Goal: Information Seeking & Learning: Learn about a topic

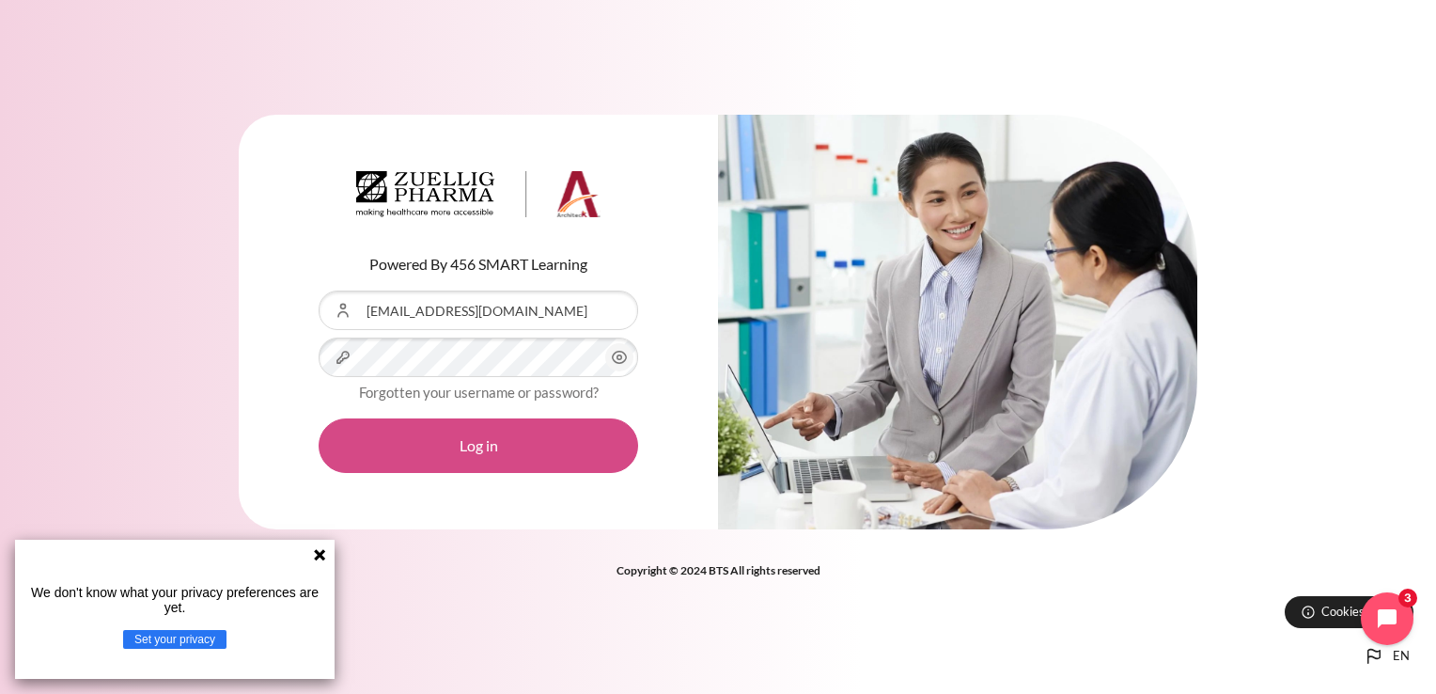
click at [489, 451] on button "Log in" at bounding box center [479, 445] width 320 height 55
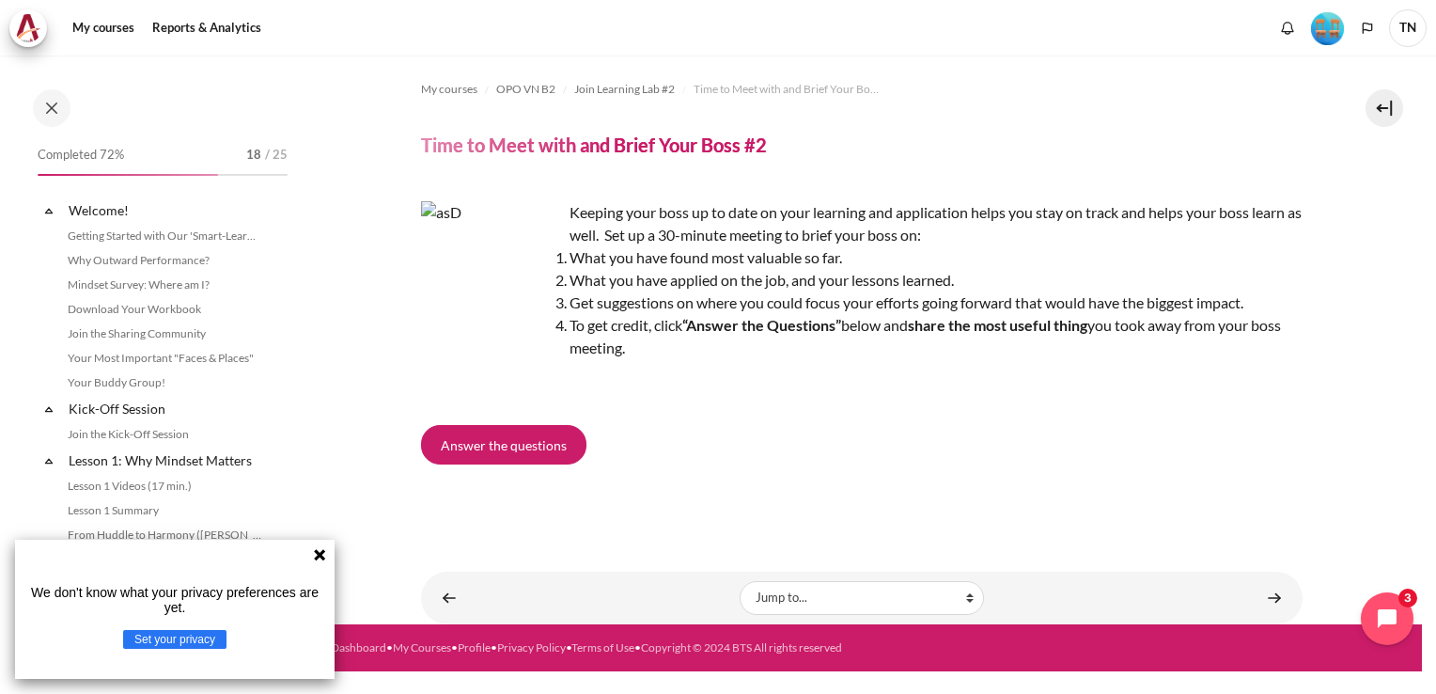
scroll to position [1771, 0]
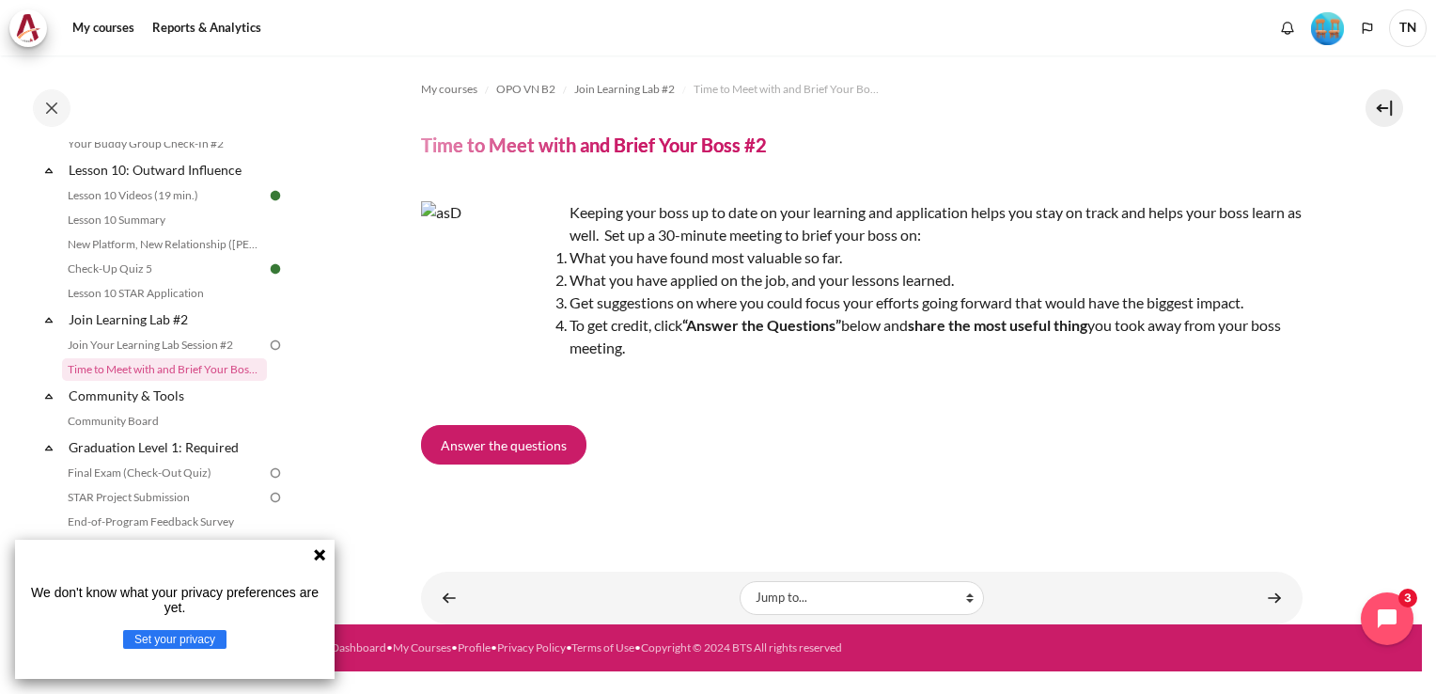
click at [315, 557] on icon at bounding box center [319, 554] width 15 height 15
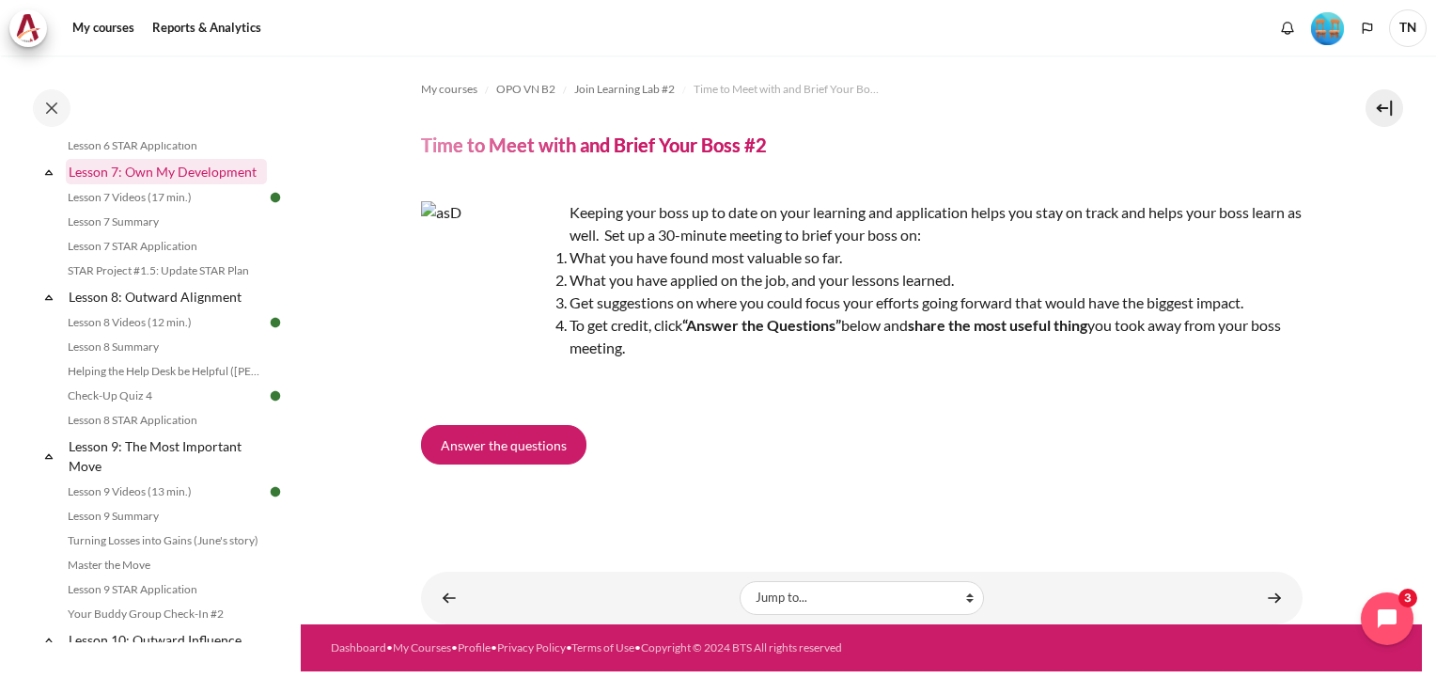
scroll to position [1207, 0]
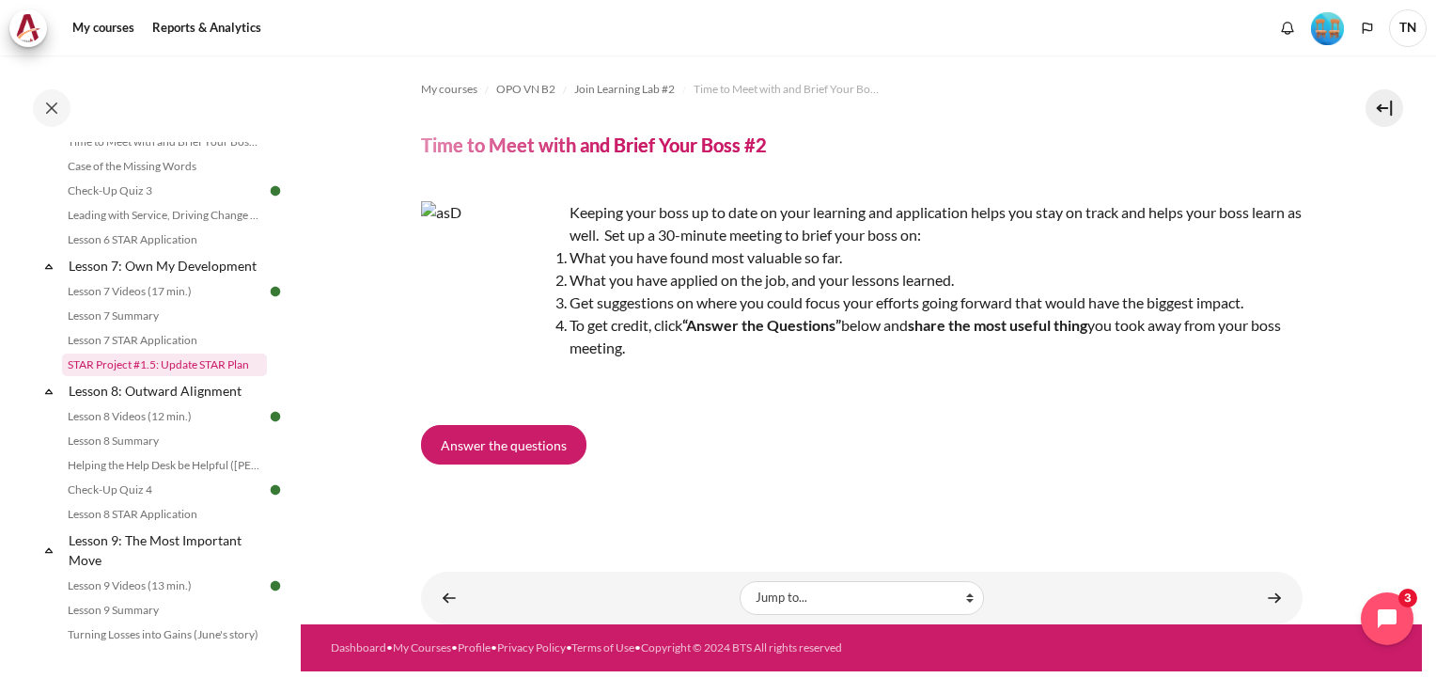
click at [165, 376] on link "STAR Project #1.5: Update STAR Plan" at bounding box center [164, 364] width 205 height 23
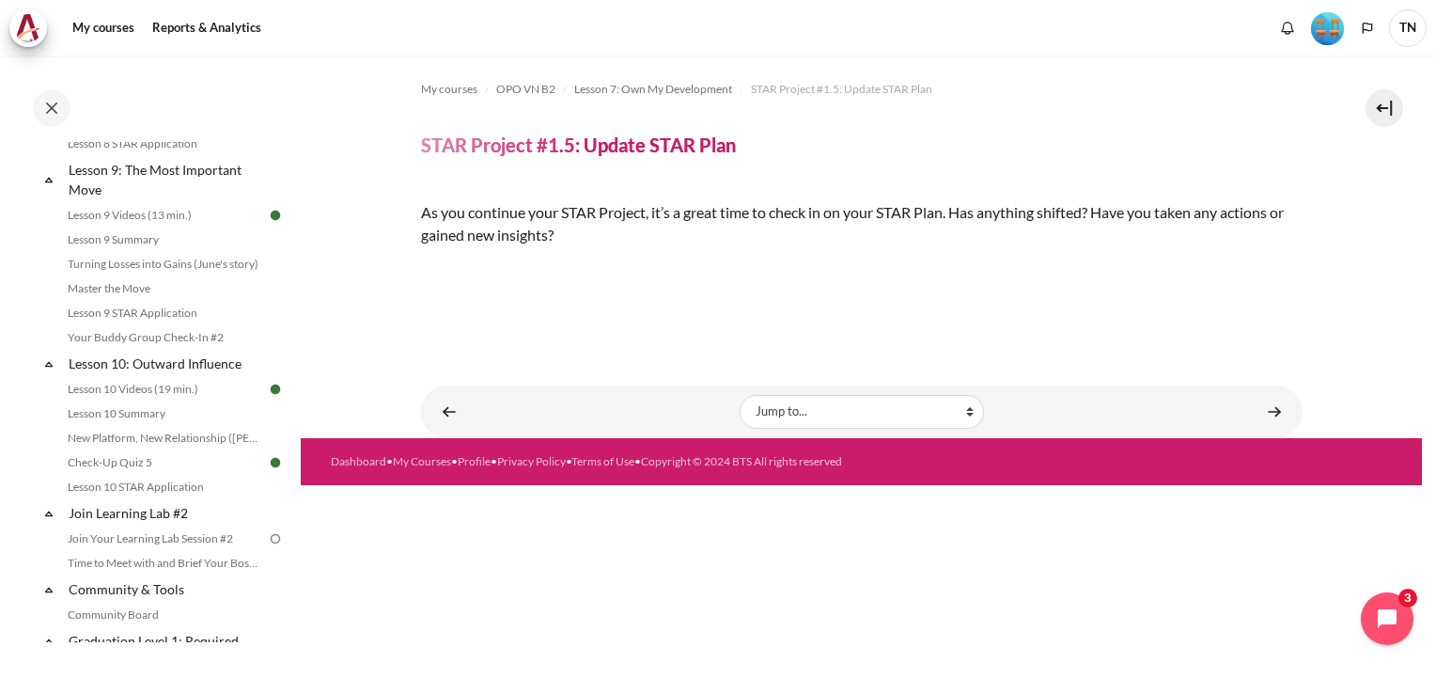
scroll to position [1295, 0]
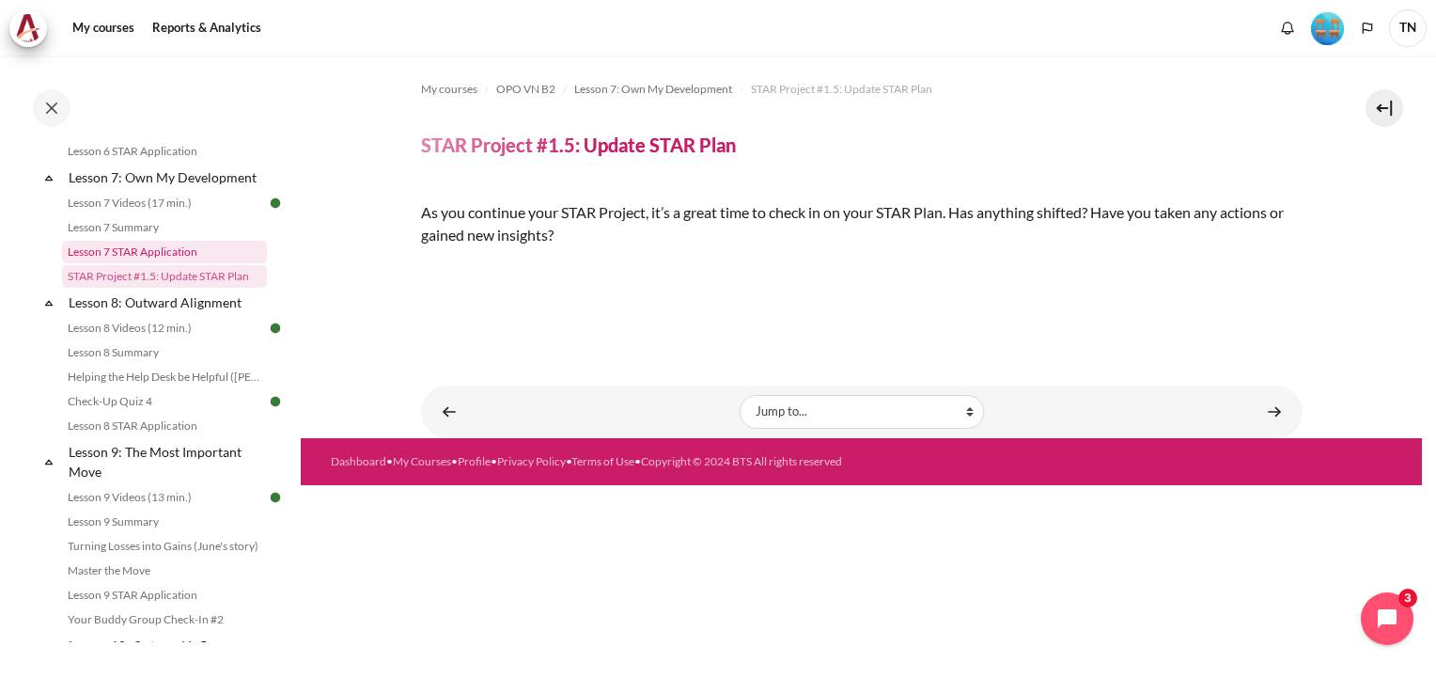
click at [144, 263] on link "Lesson 7 STAR Application" at bounding box center [164, 252] width 205 height 23
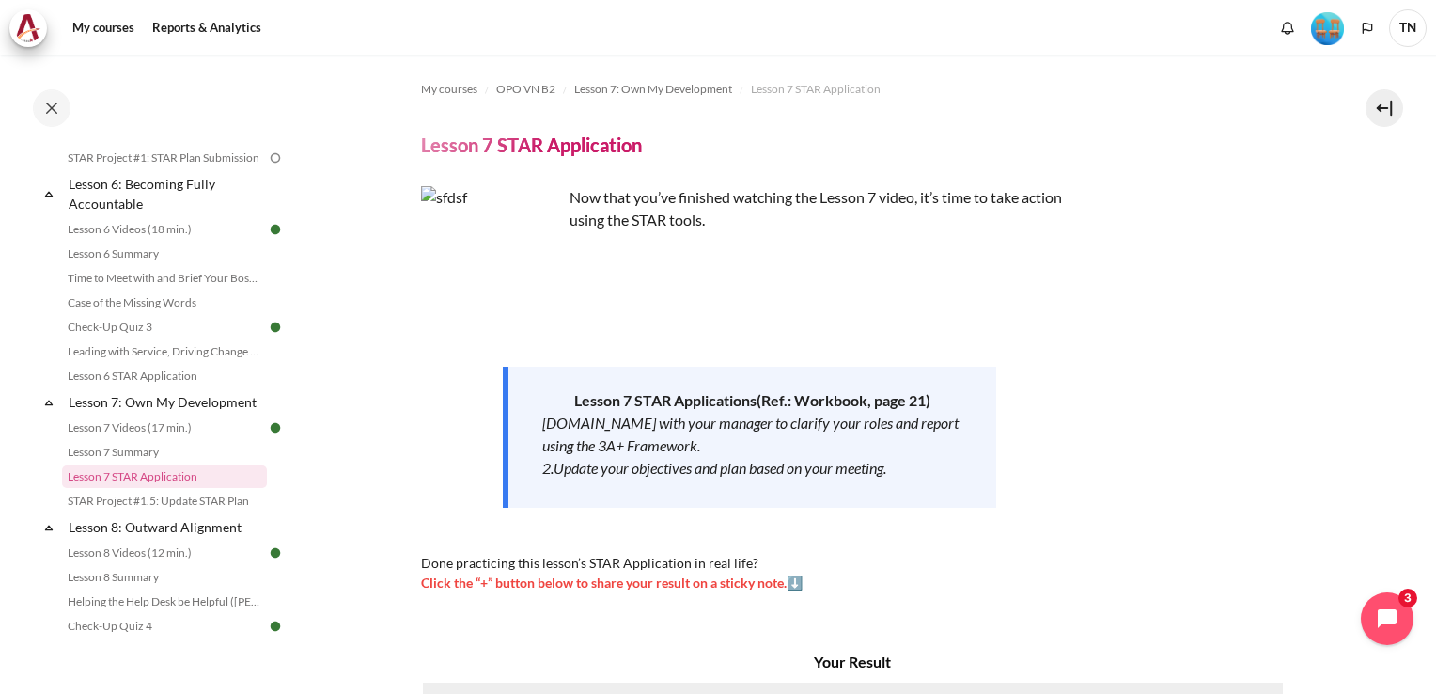
scroll to position [1078, 0]
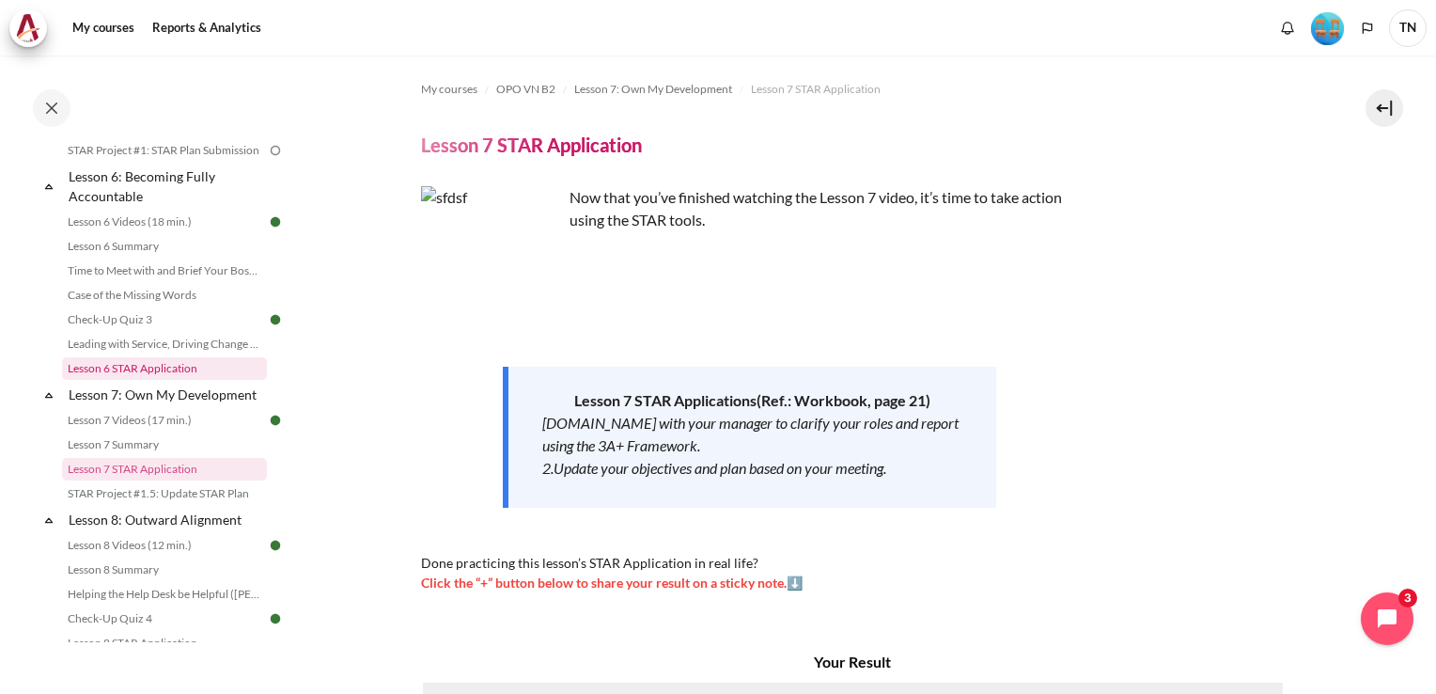
click at [168, 380] on link "Lesson 6 STAR Application" at bounding box center [164, 368] width 205 height 23
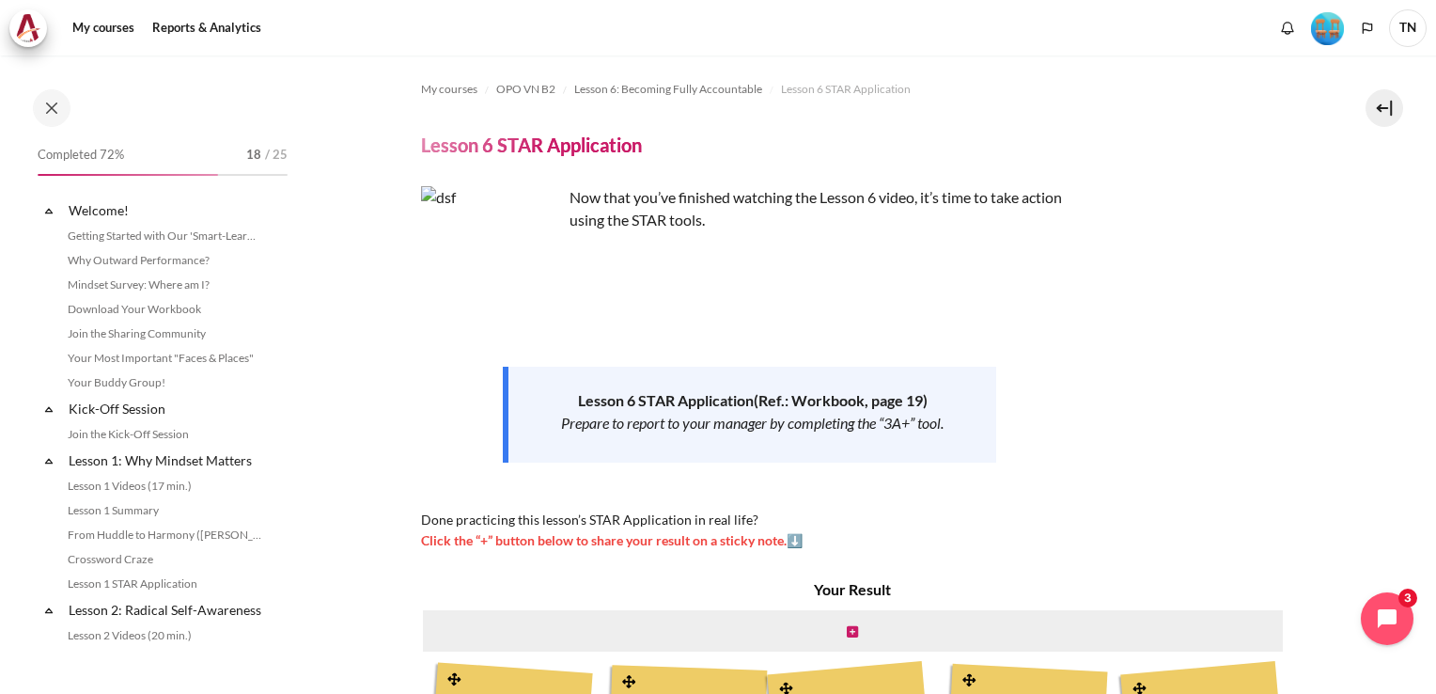
scroll to position [1075, 0]
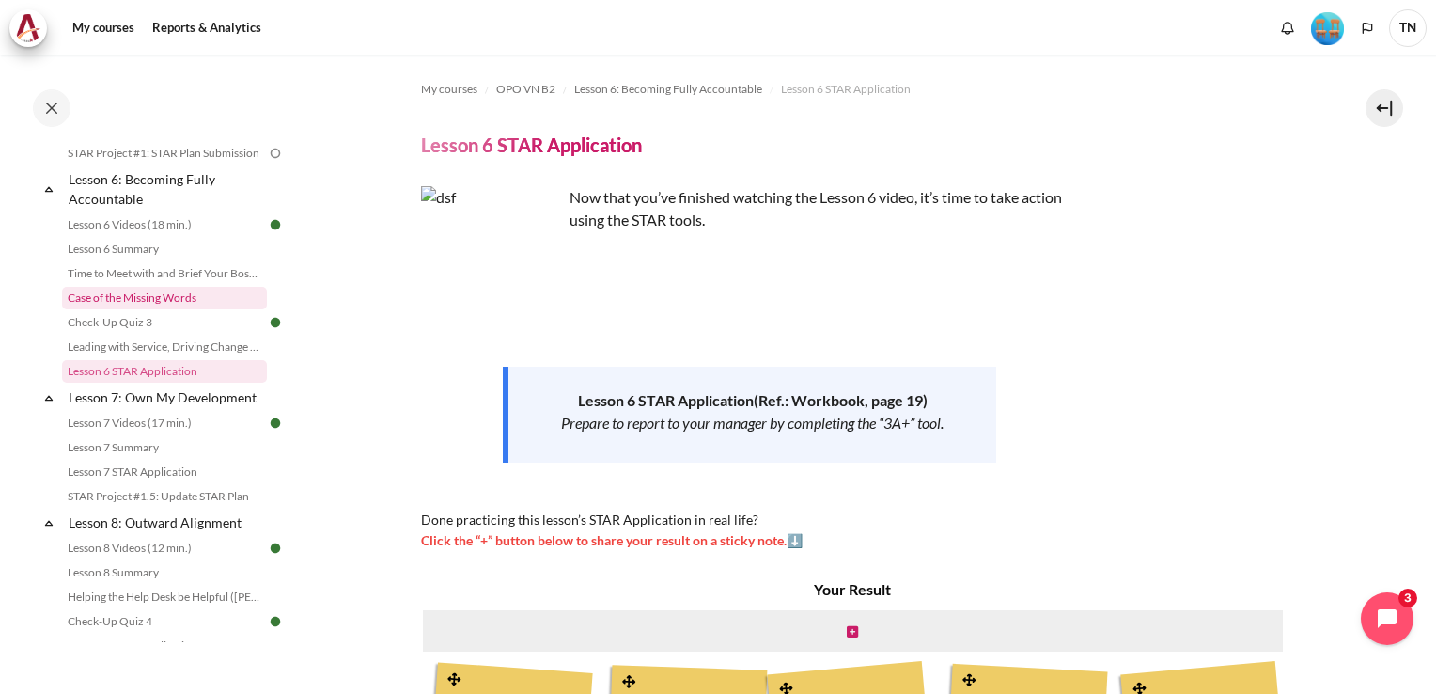
click at [139, 309] on link "Case of the Missing Words" at bounding box center [164, 298] width 205 height 23
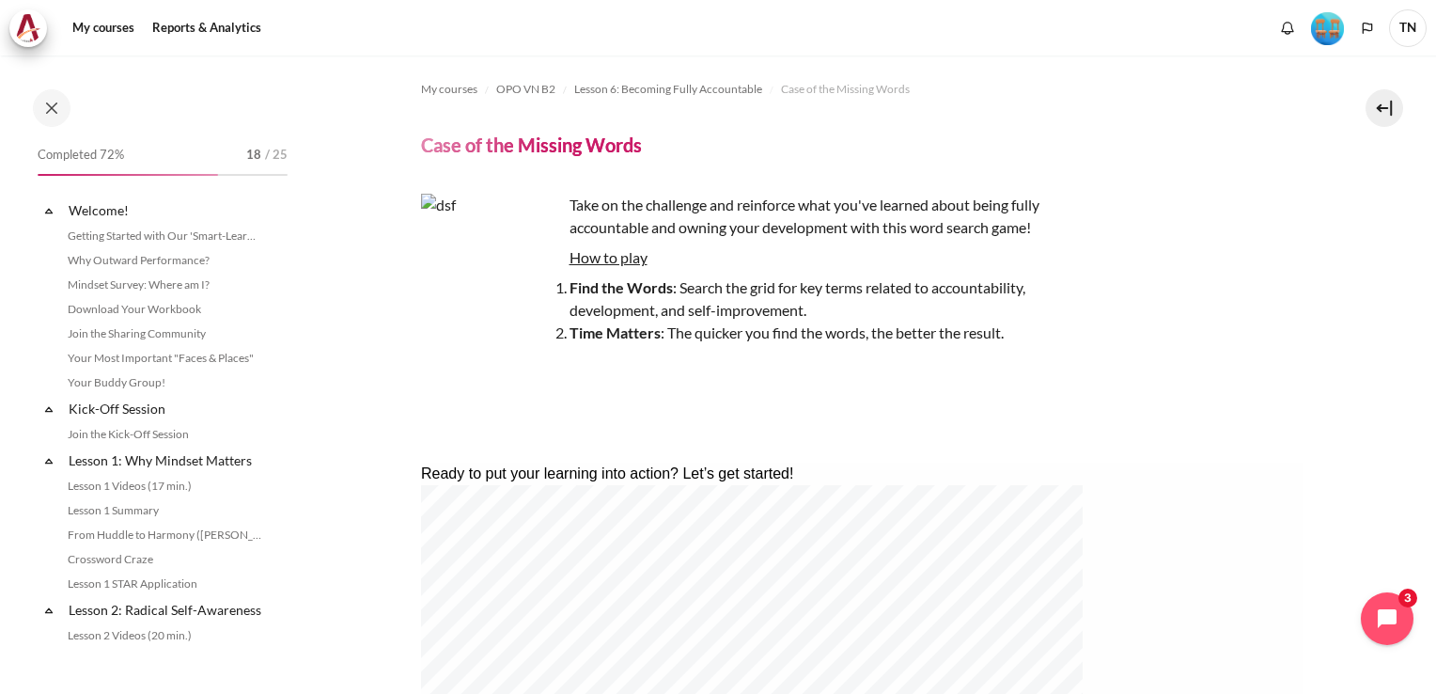
scroll to position [1003, 0]
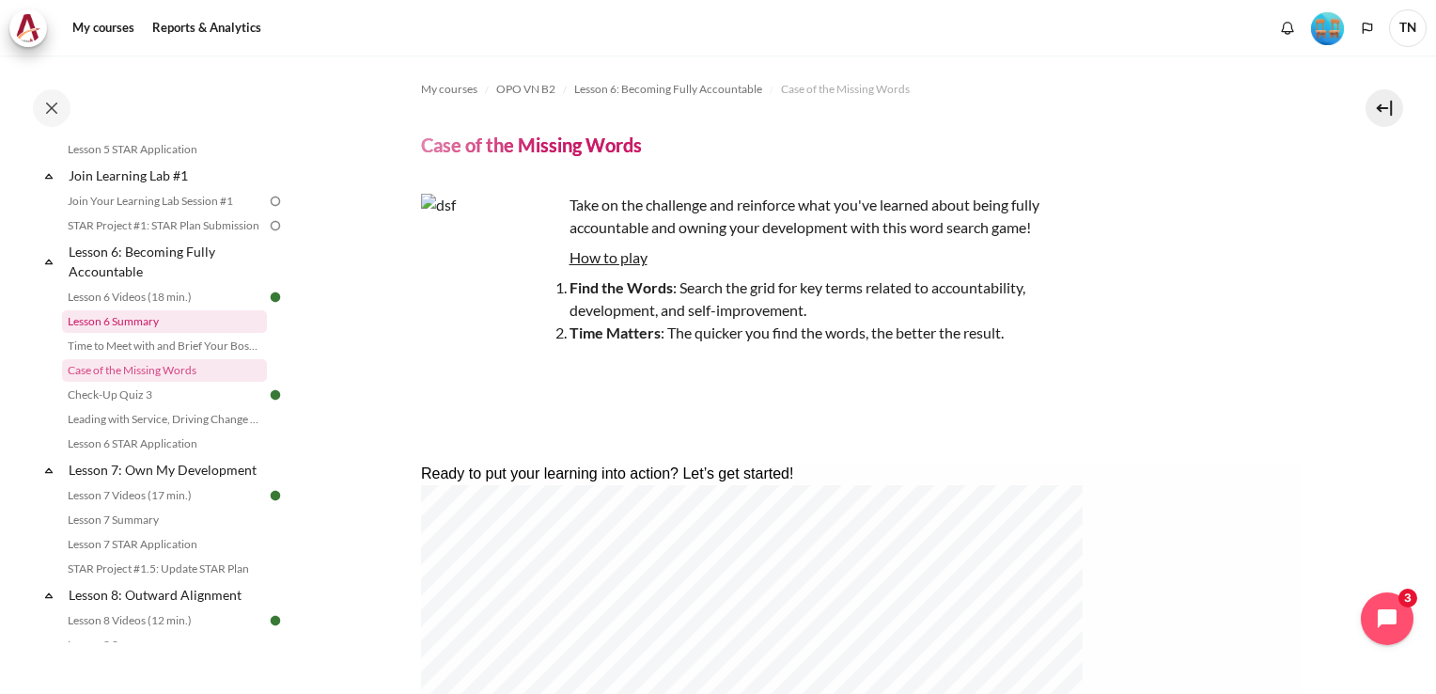
click at [126, 333] on link "Lesson 6 Summary" at bounding box center [164, 321] width 205 height 23
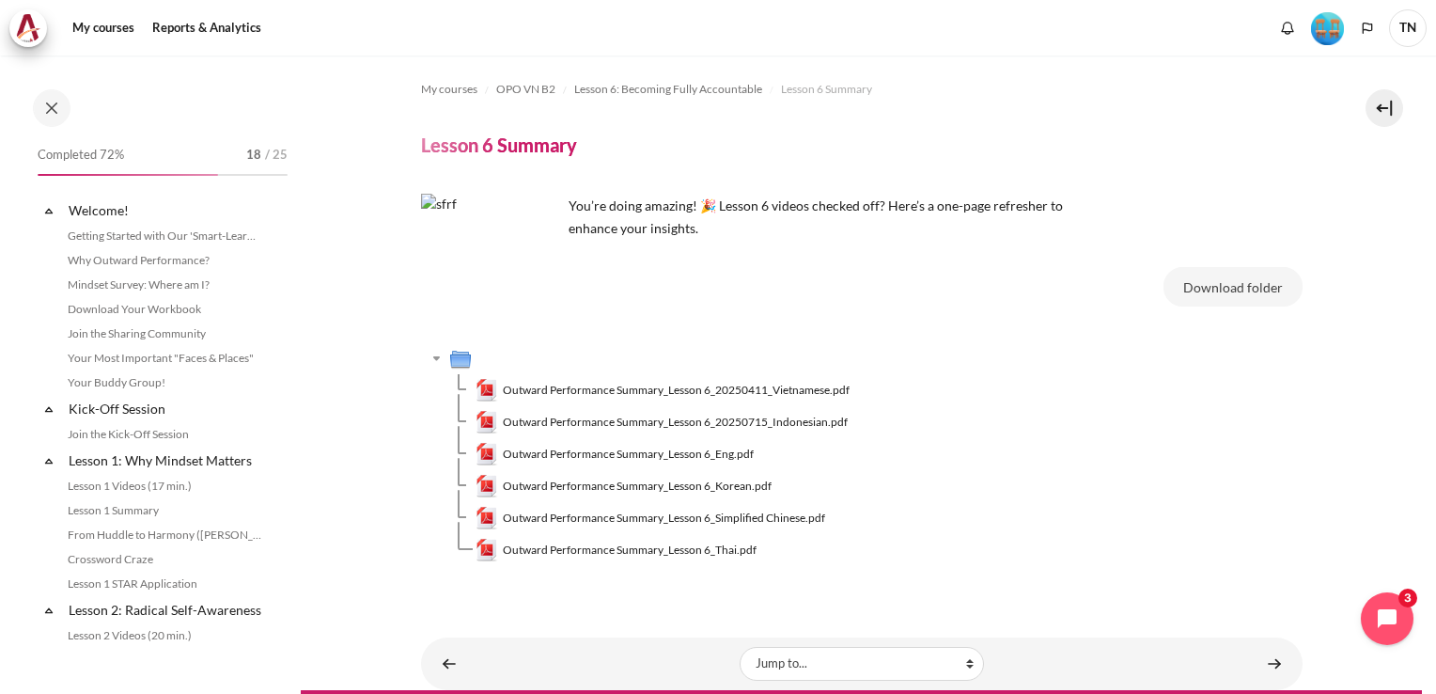
scroll to position [954, 0]
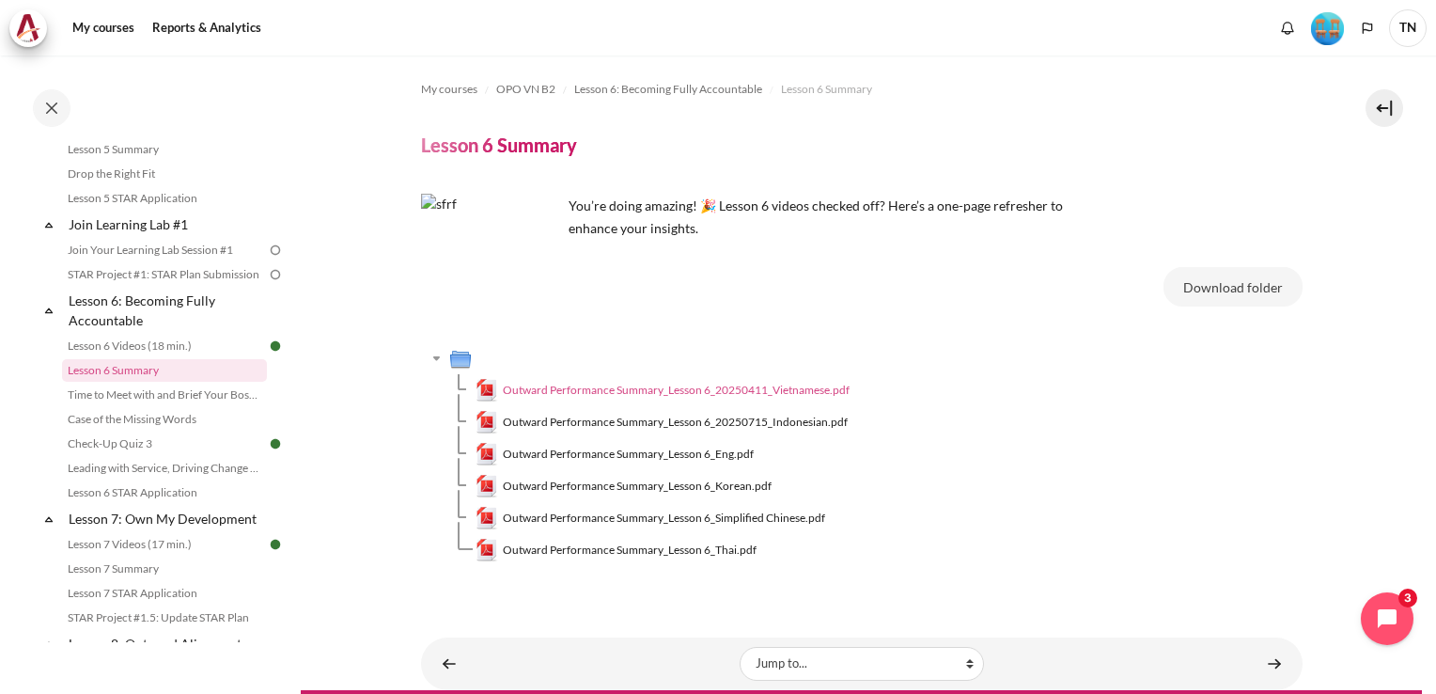
click at [744, 390] on span "Outward Performance Summary_Lesson 6_20250411_Vietnamese.pdf" at bounding box center [676, 390] width 347 height 17
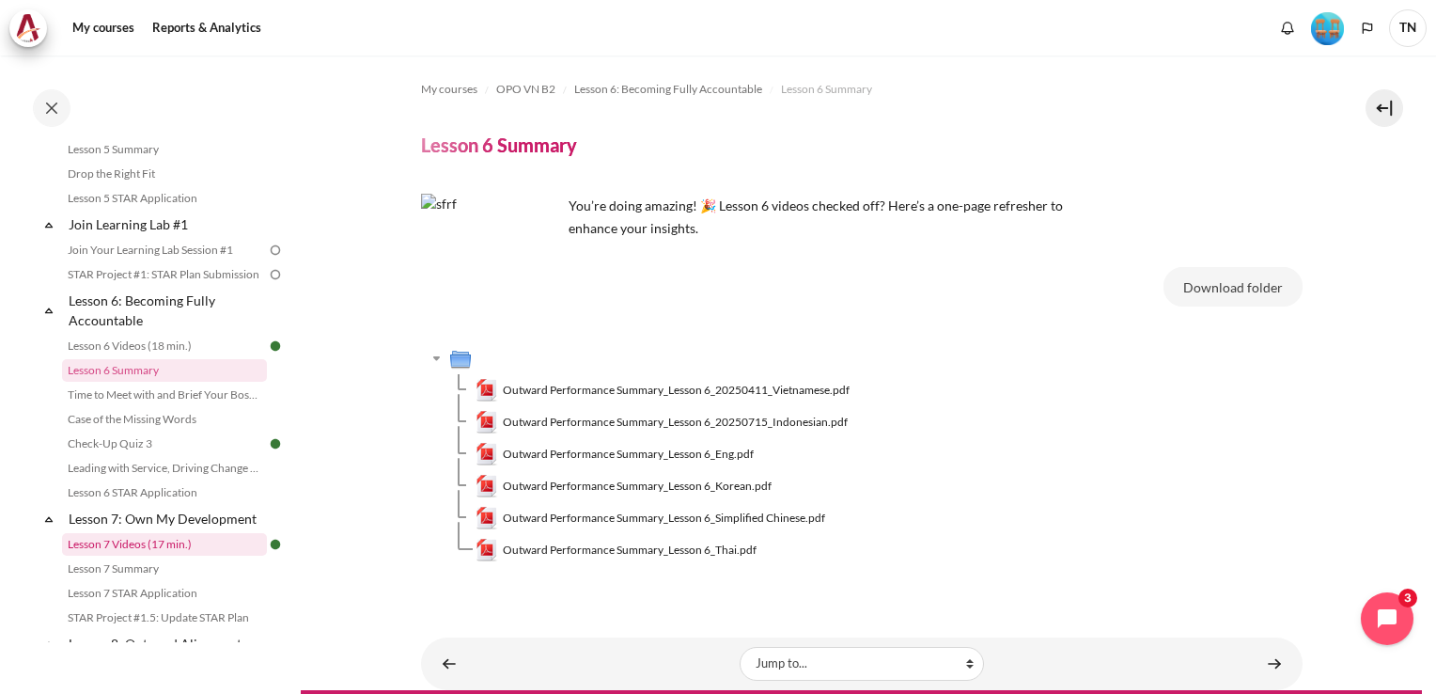
click at [173, 556] on link "Lesson 7 Videos (17 min.)" at bounding box center [164, 544] width 205 height 23
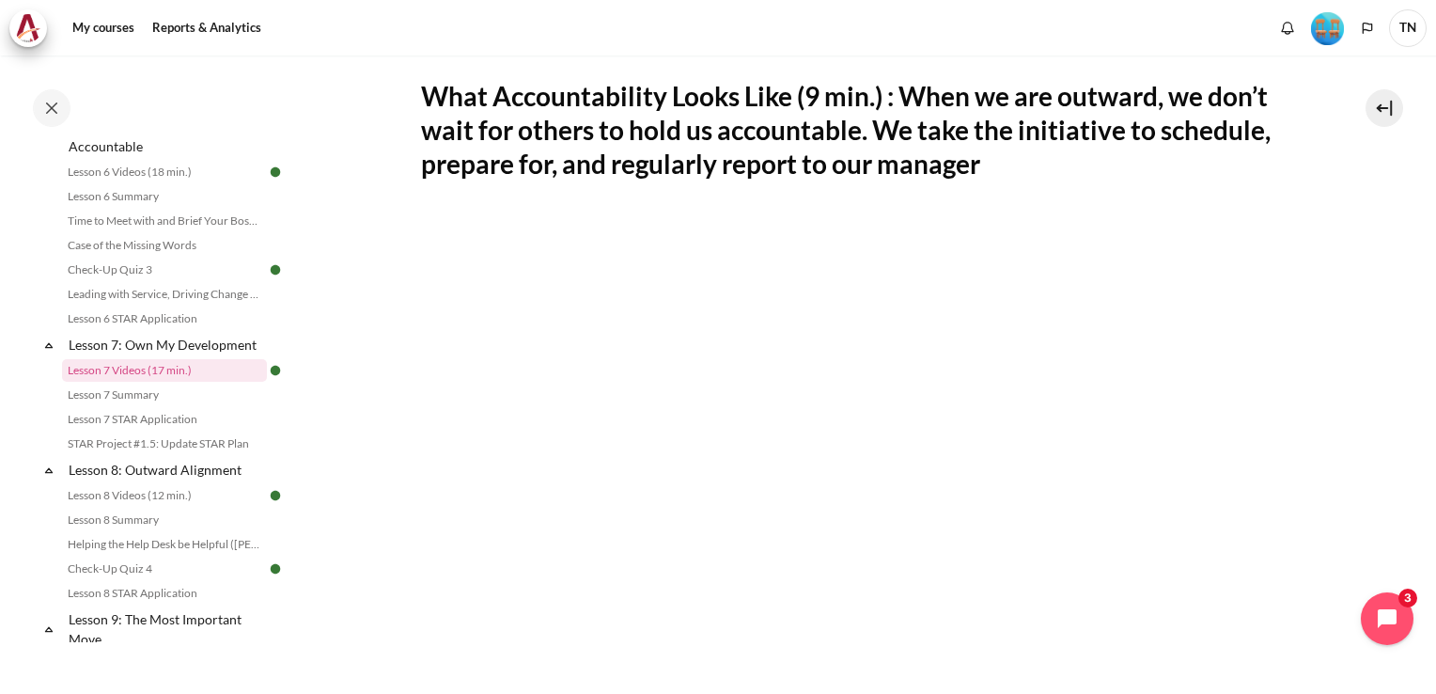
scroll to position [821, 0]
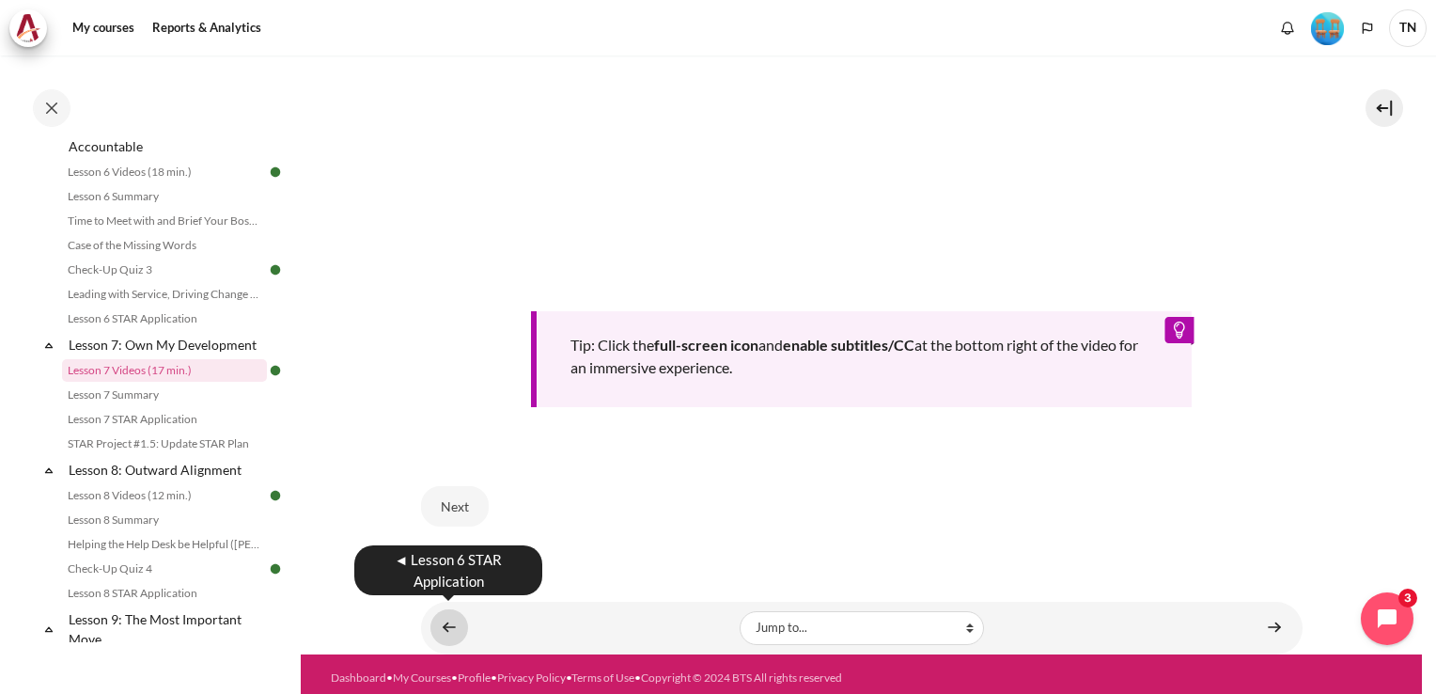
drag, startPoint x: 440, startPoint y: 621, endPoint x: 451, endPoint y: 621, distance: 11.3
click at [440, 621] on link "Content" at bounding box center [450, 627] width 38 height 37
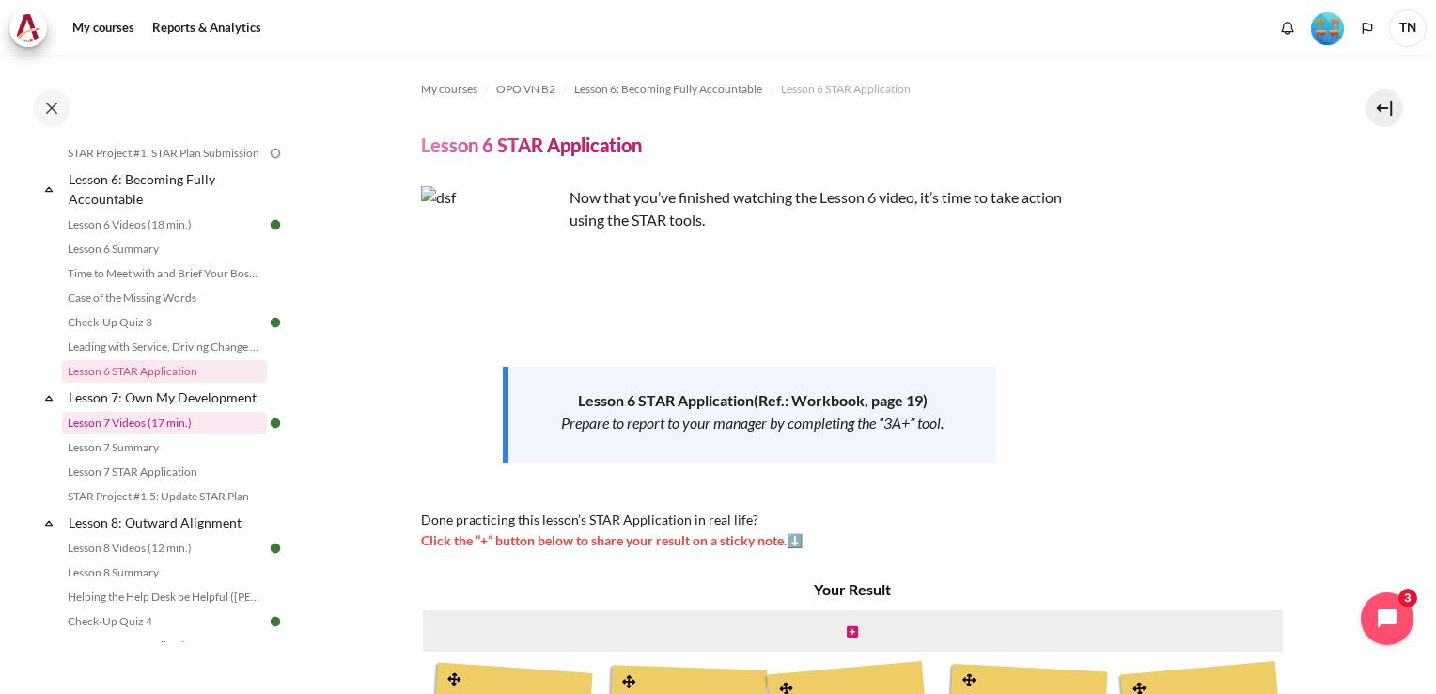
click at [146, 434] on link "Lesson 7 Videos (17 min.)" at bounding box center [164, 423] width 205 height 23
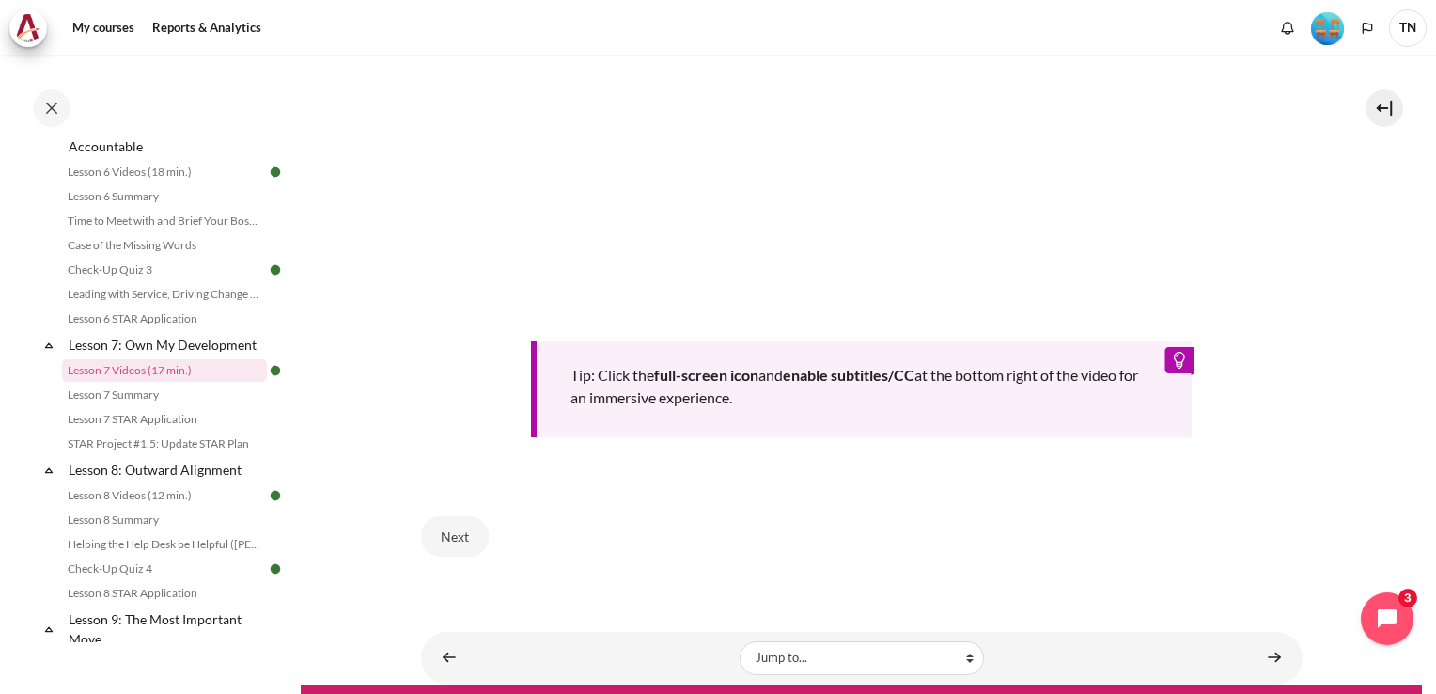
scroll to position [821, 0]
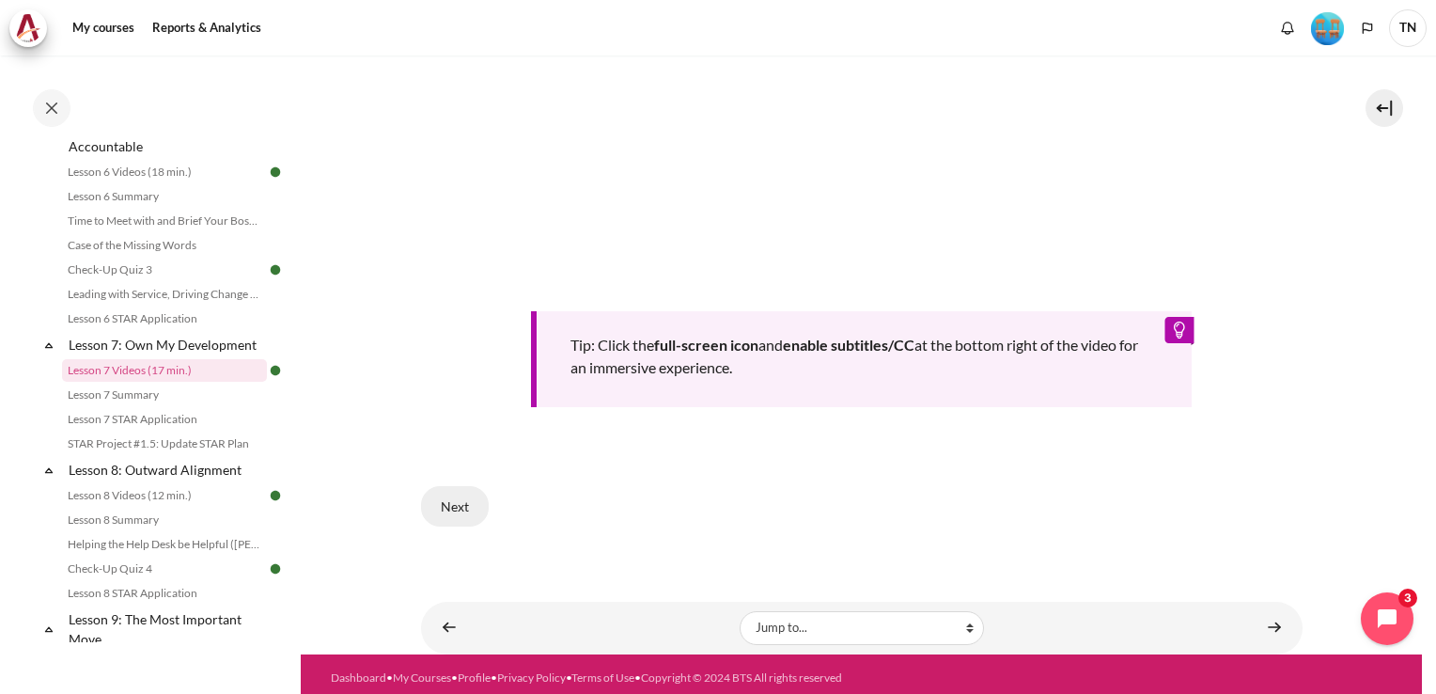
click at [447, 499] on button "Next" at bounding box center [455, 505] width 68 height 39
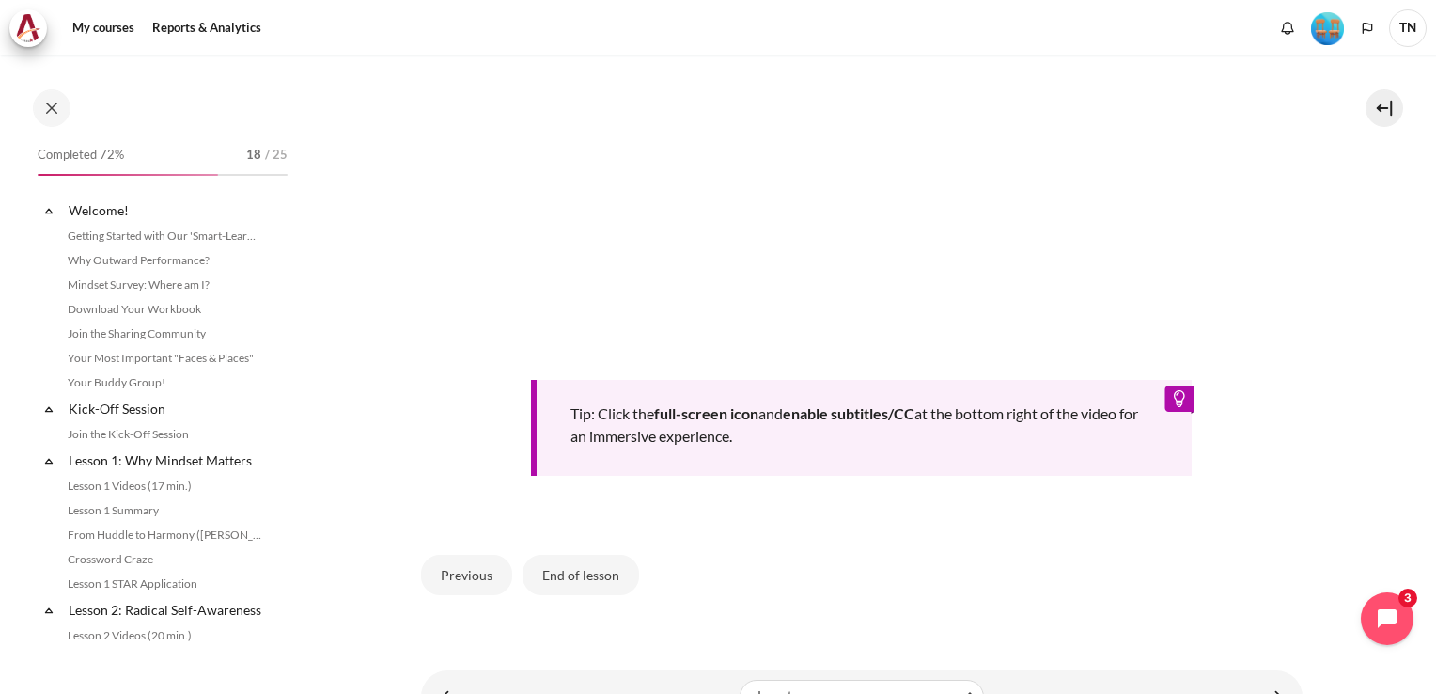
scroll to position [1128, 0]
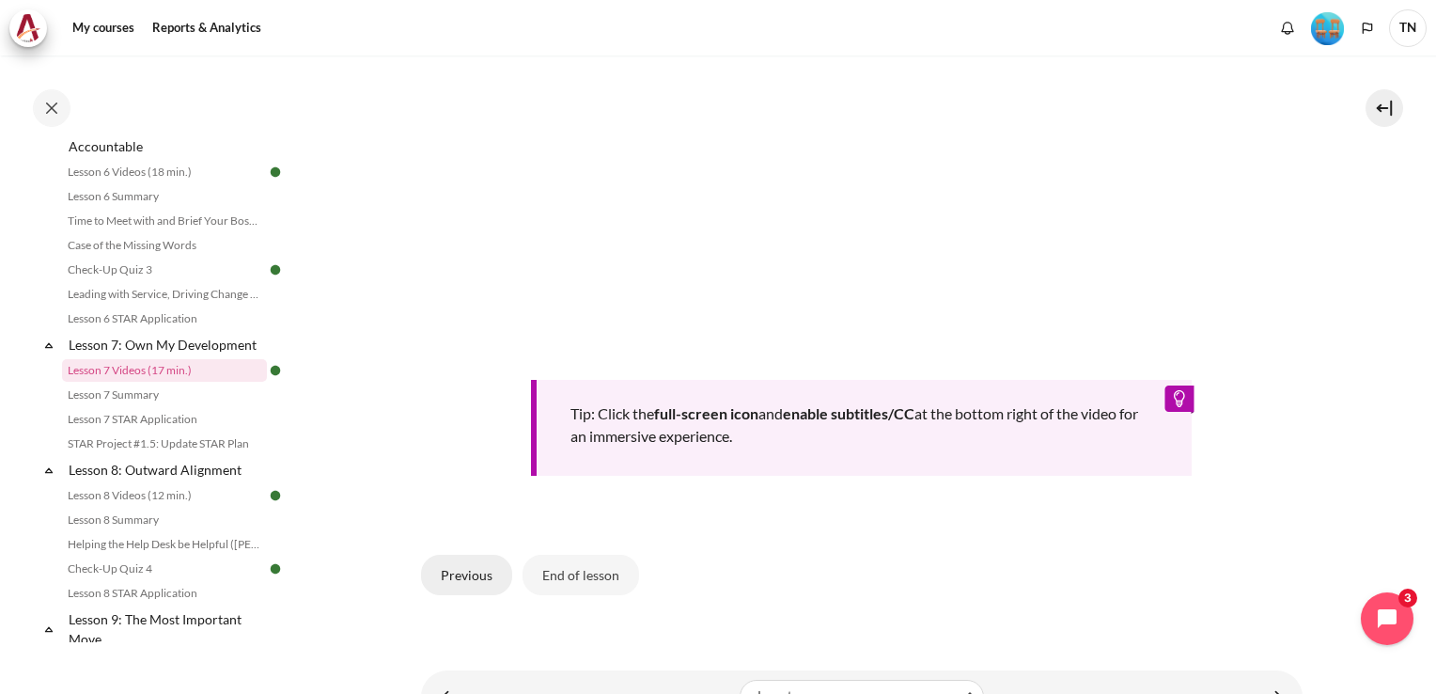
click at [458, 575] on button "Previous" at bounding box center [466, 574] width 91 height 39
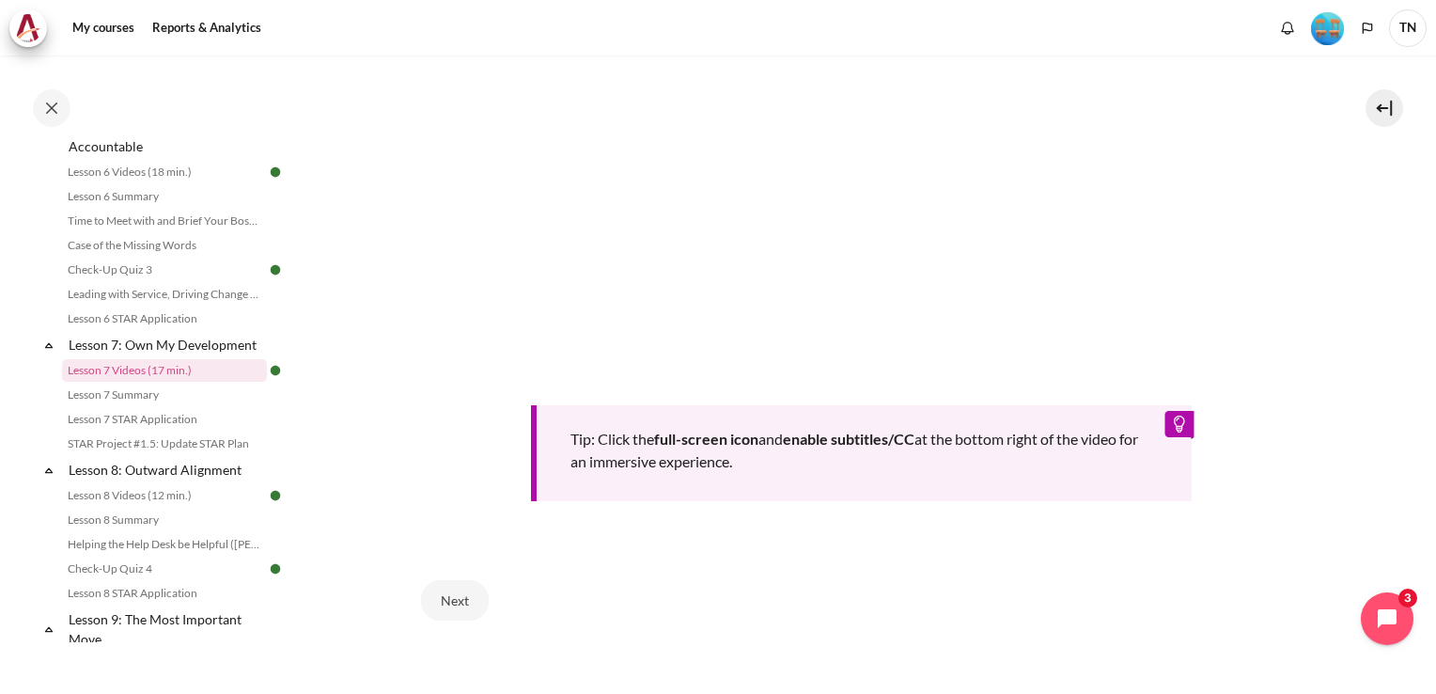
scroll to position [821, 0]
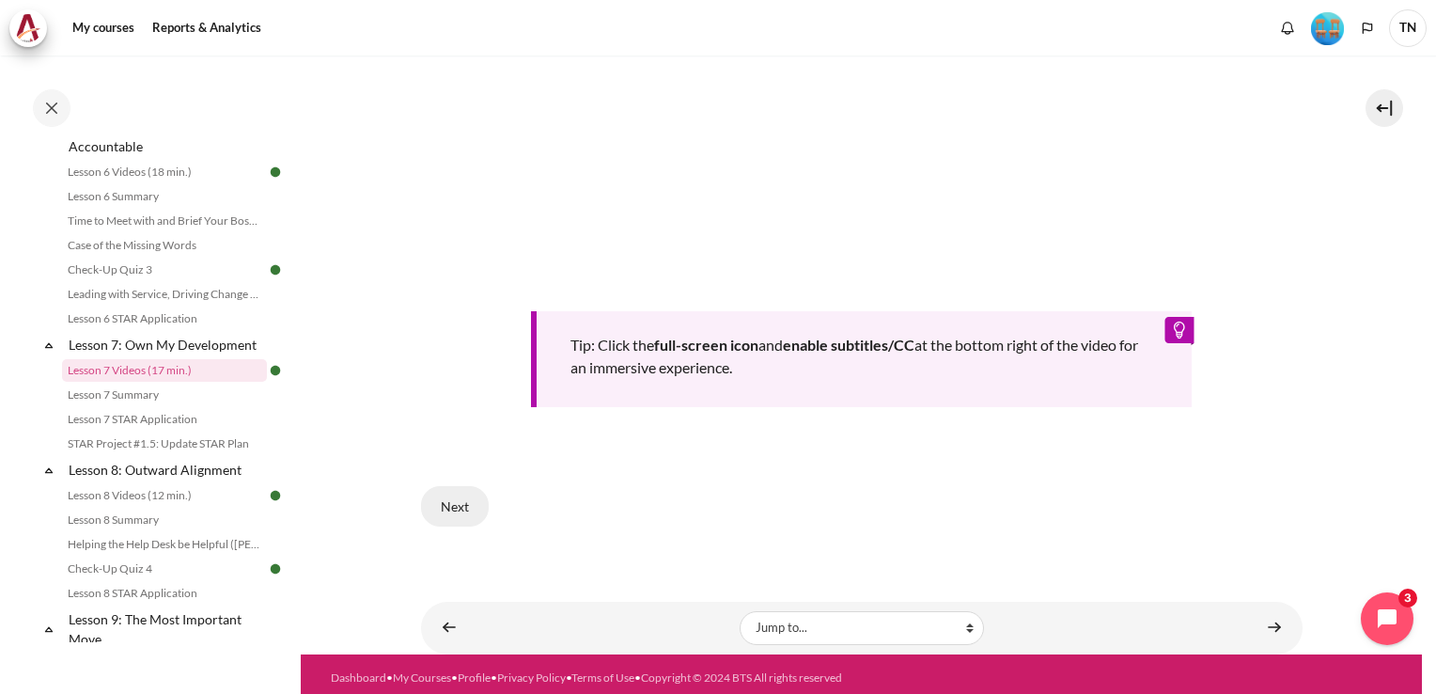
click at [437, 500] on button "Next" at bounding box center [455, 505] width 68 height 39
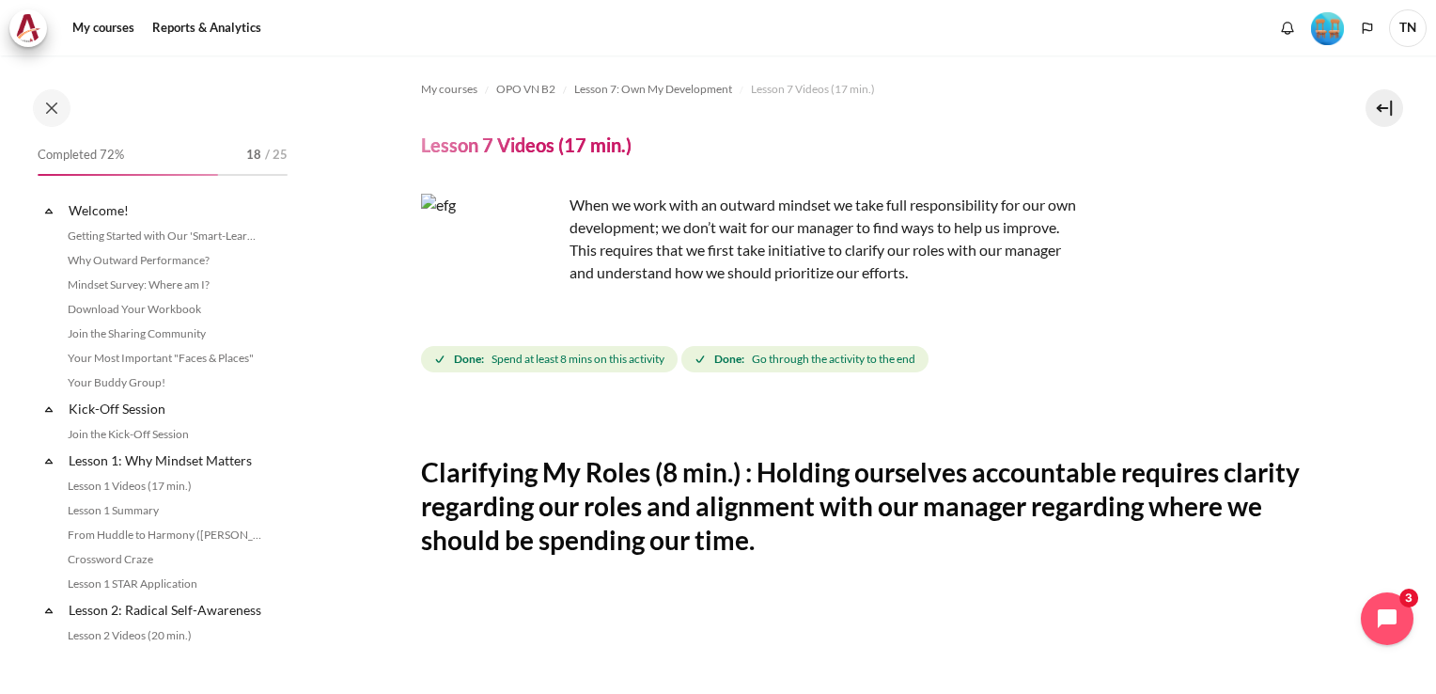
scroll to position [1128, 0]
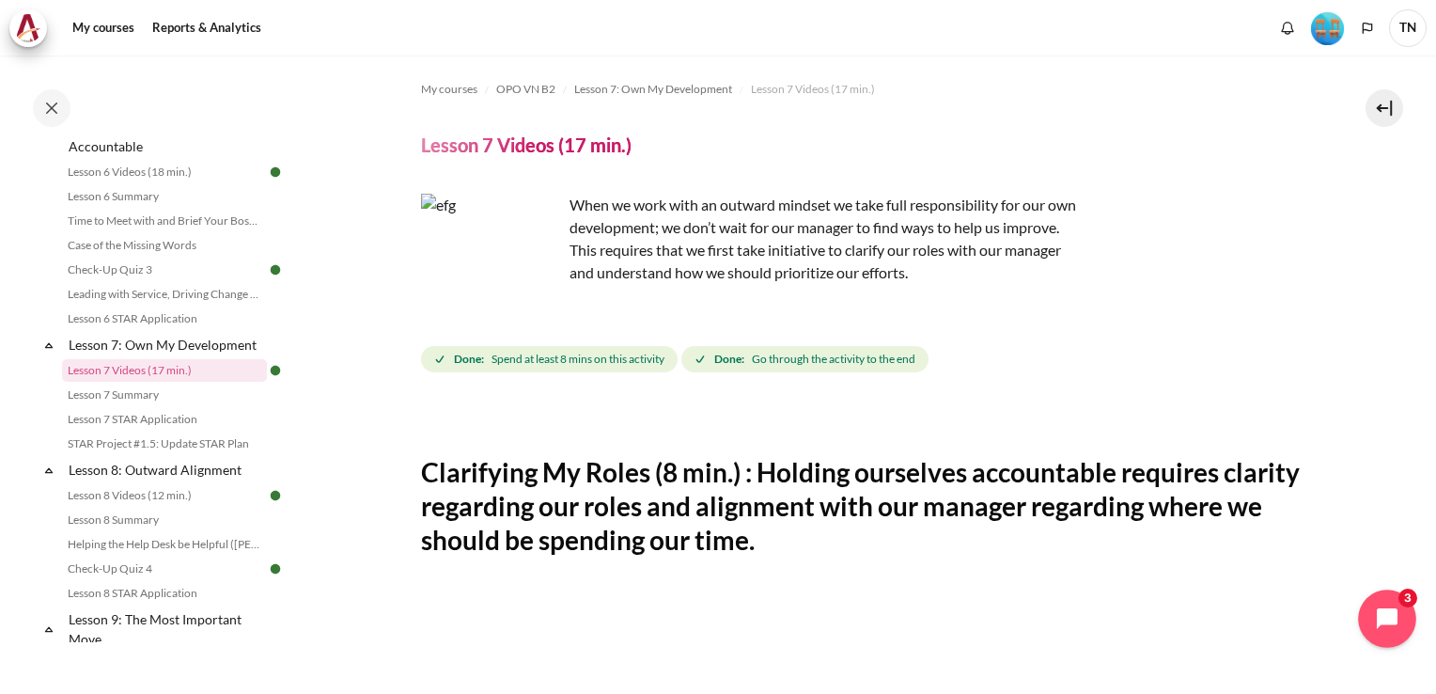
click at [1395, 617] on icon "Open chat widget" at bounding box center [1397, 618] width 17 height 17
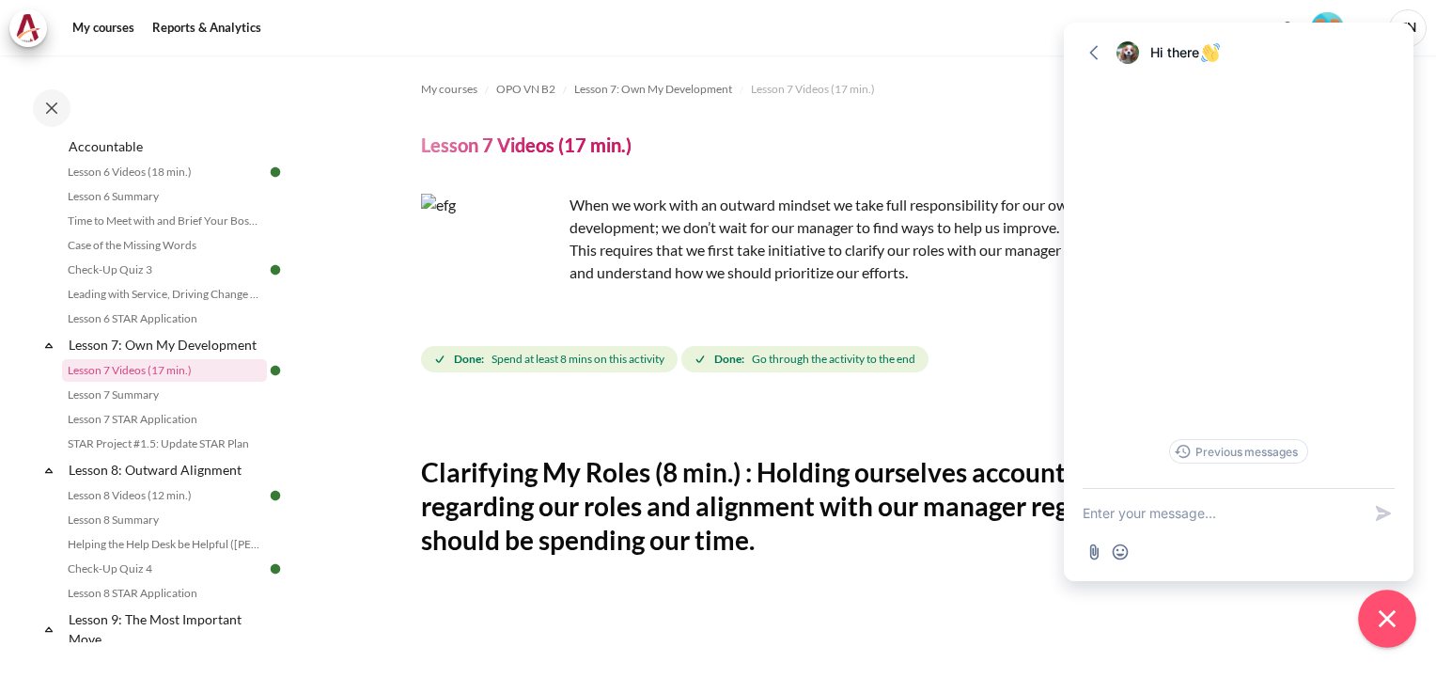
click at [1395, 617] on icon "Close chat widget" at bounding box center [1387, 618] width 29 height 29
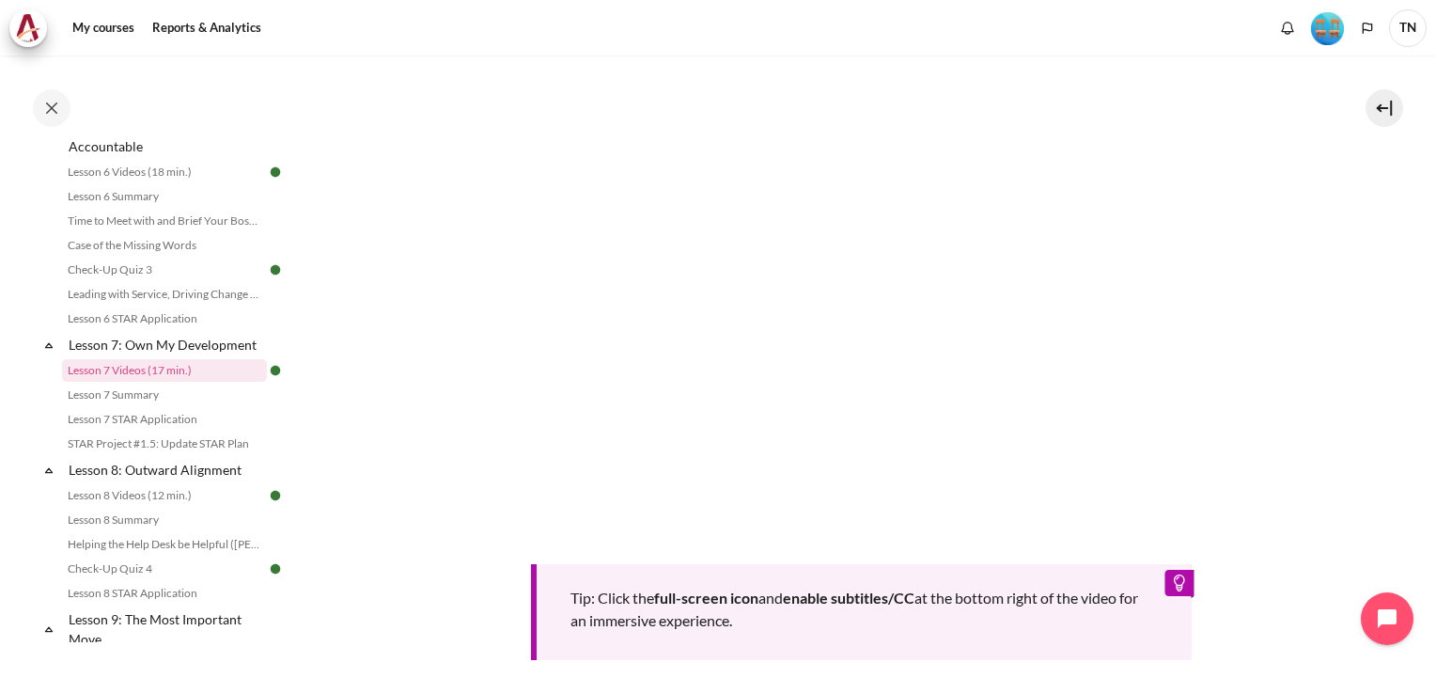
scroll to position [0, 0]
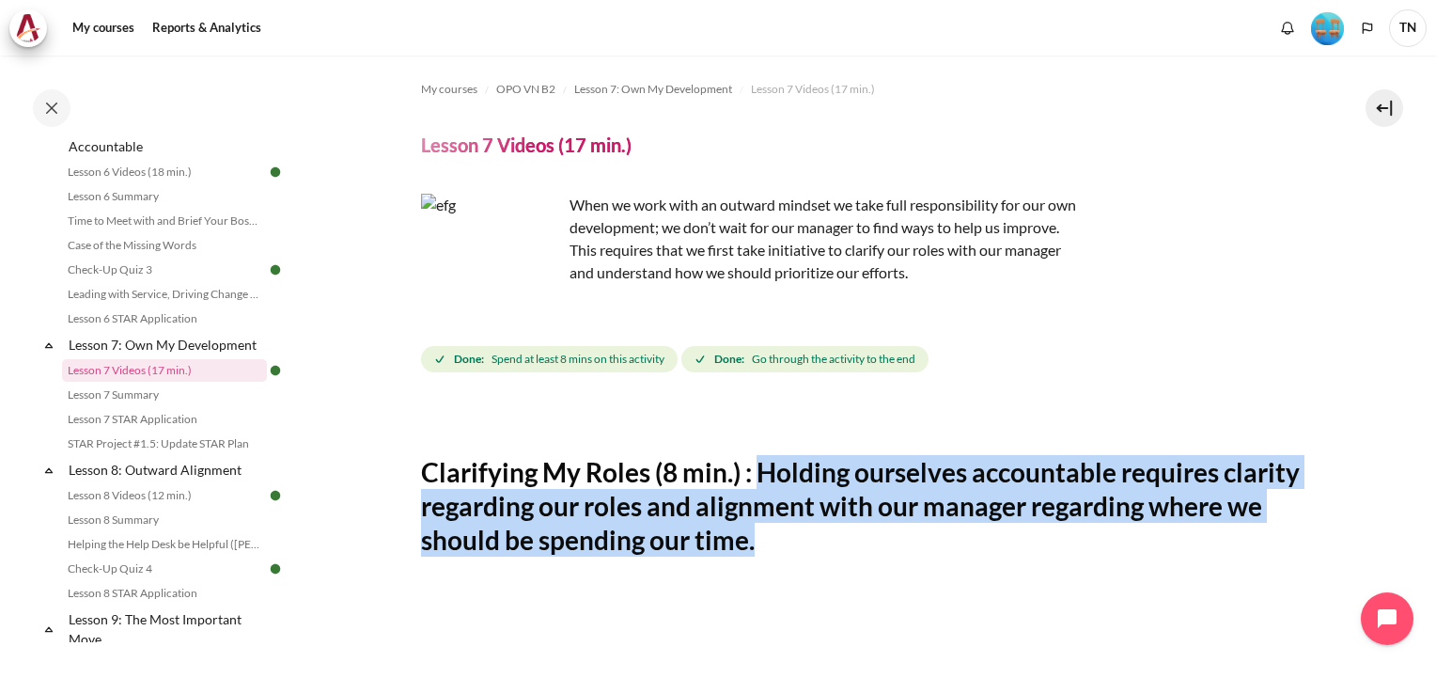
drag, startPoint x: 756, startPoint y: 468, endPoint x: 899, endPoint y: 539, distance: 159.3
click at [899, 539] on h2 "Clarifying My Roles (8 min.) : Holding ourselves accountable requires clarity r…" at bounding box center [862, 506] width 882 height 102
copy h2 "Holding ourselves accountable requires clarity regarding our roles and alignmen…"
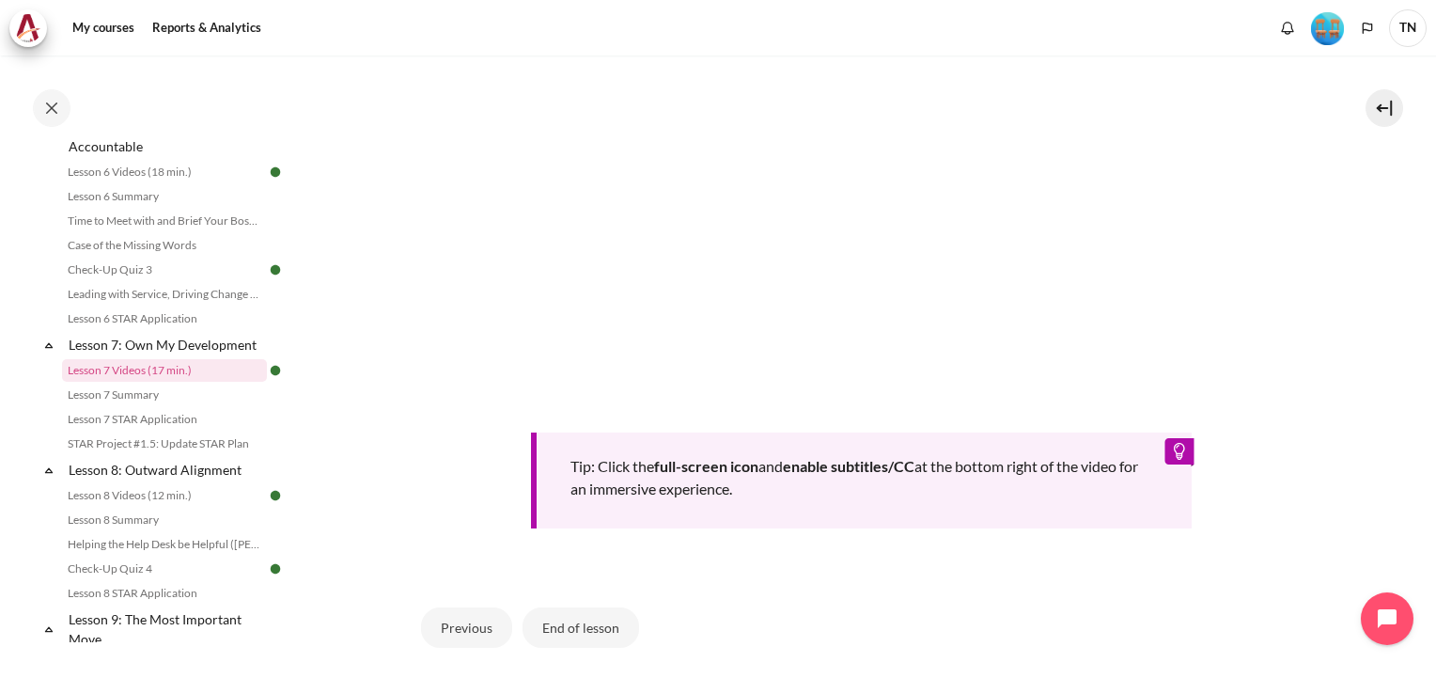
scroll to position [821, 0]
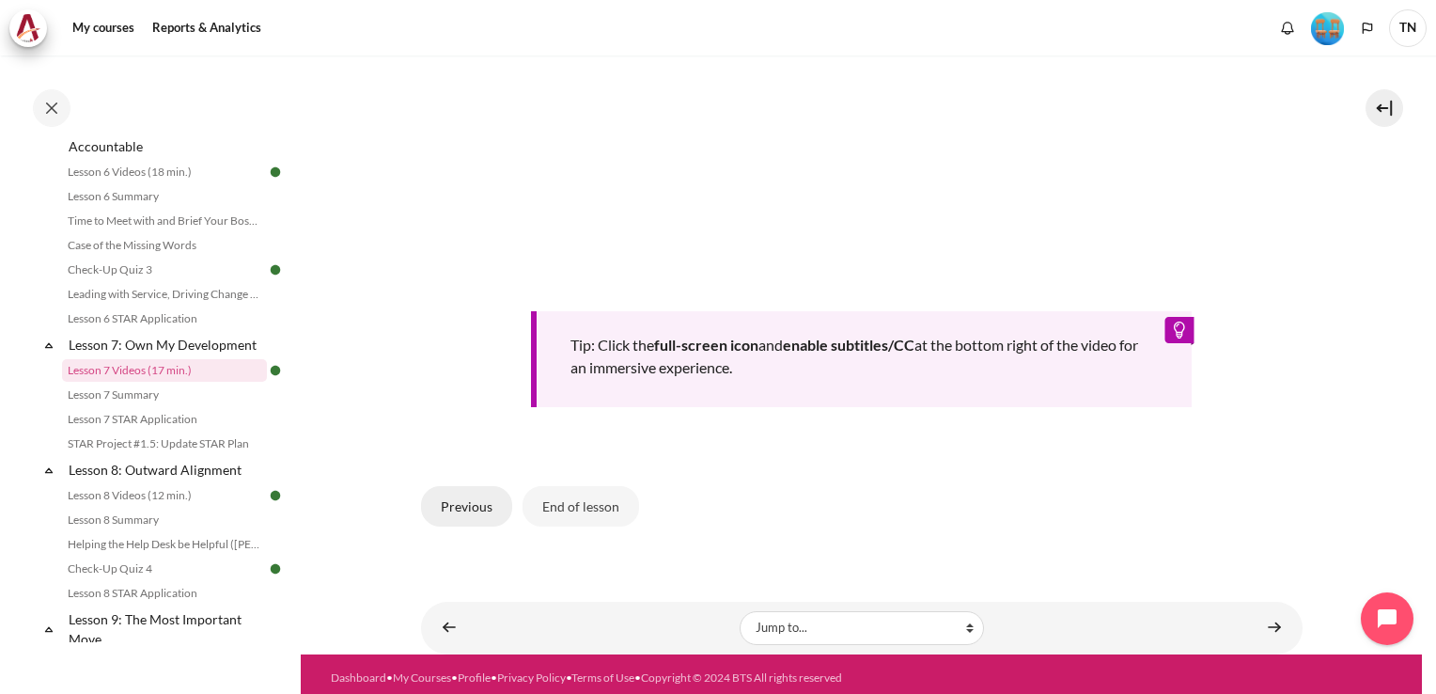
click at [464, 499] on button "Previous" at bounding box center [466, 505] width 91 height 39
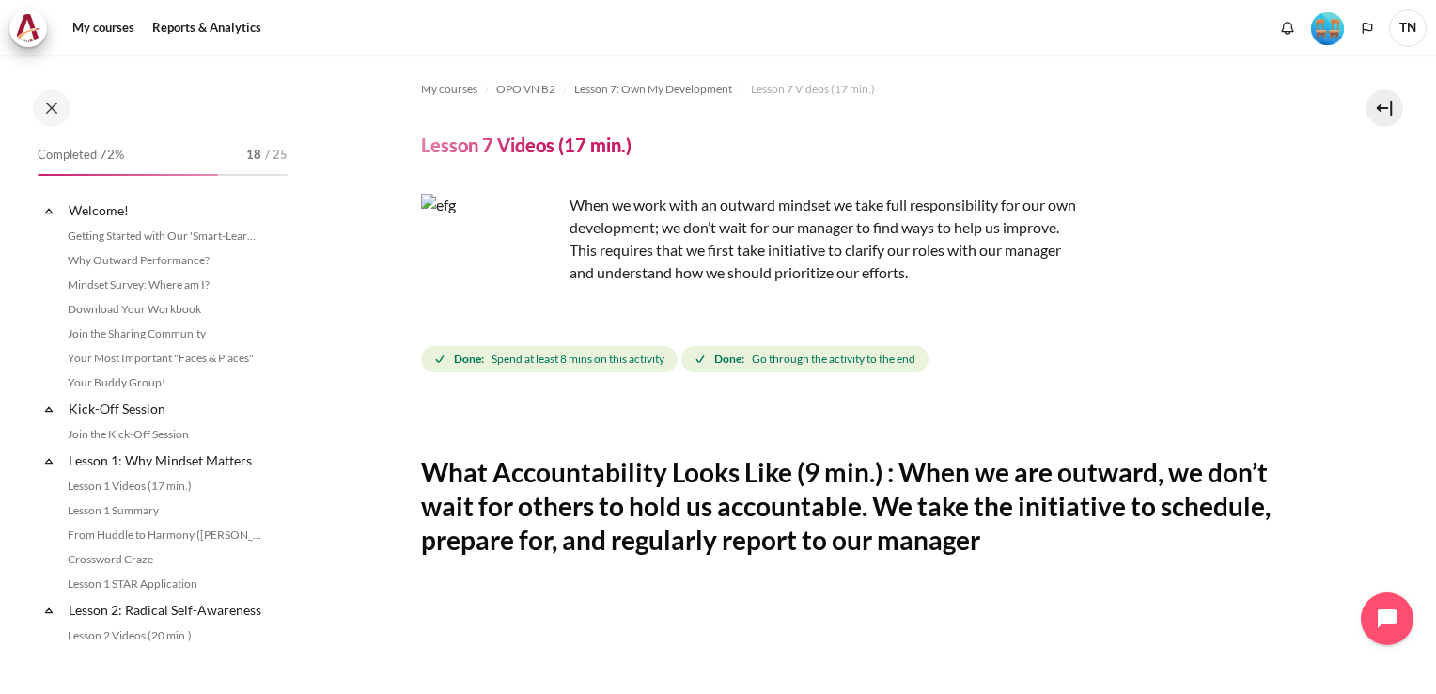
scroll to position [1128, 0]
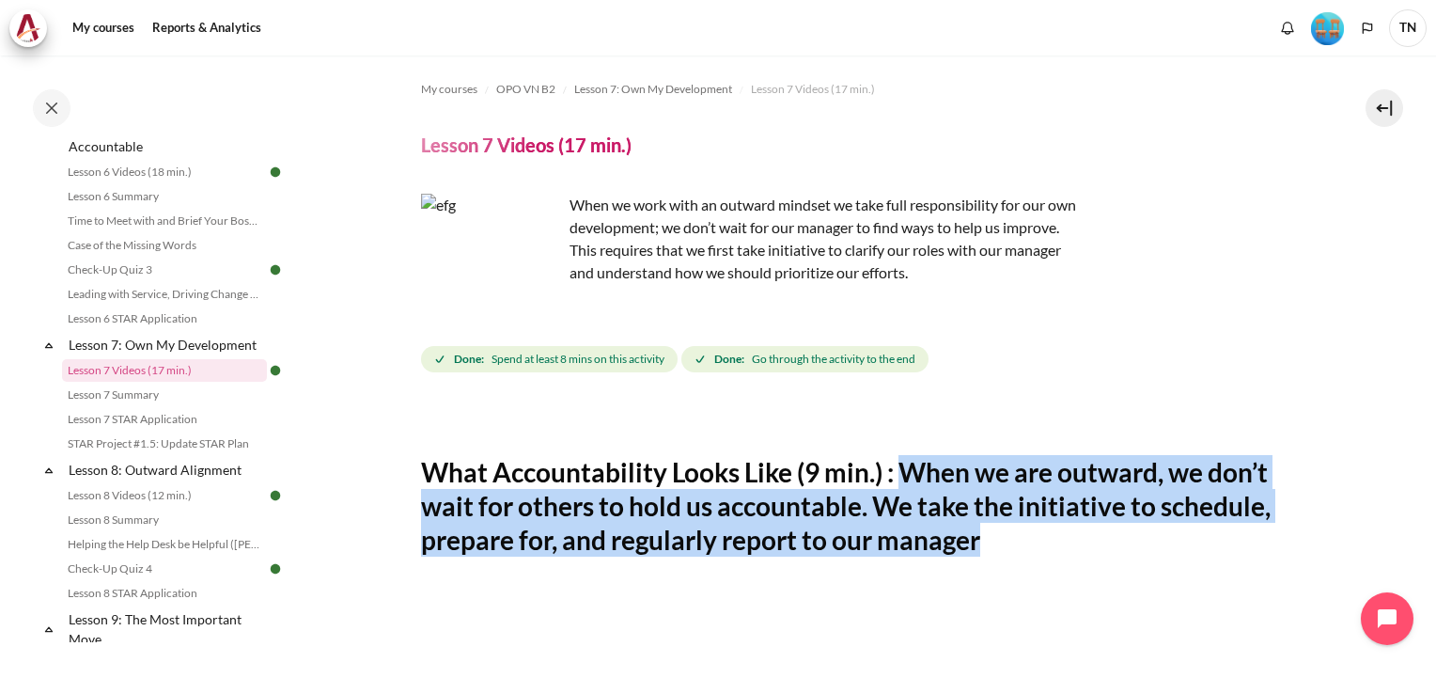
drag, startPoint x: 901, startPoint y: 464, endPoint x: 995, endPoint y: 550, distance: 127.1
click at [995, 550] on h2 "What Accountability Looks Like (9 min.) : When we are outward, we don’t wait fo…" at bounding box center [862, 506] width 882 height 102
copy h2 "When we are outward, we don’t wait for others to hold us accountable. We take t…"
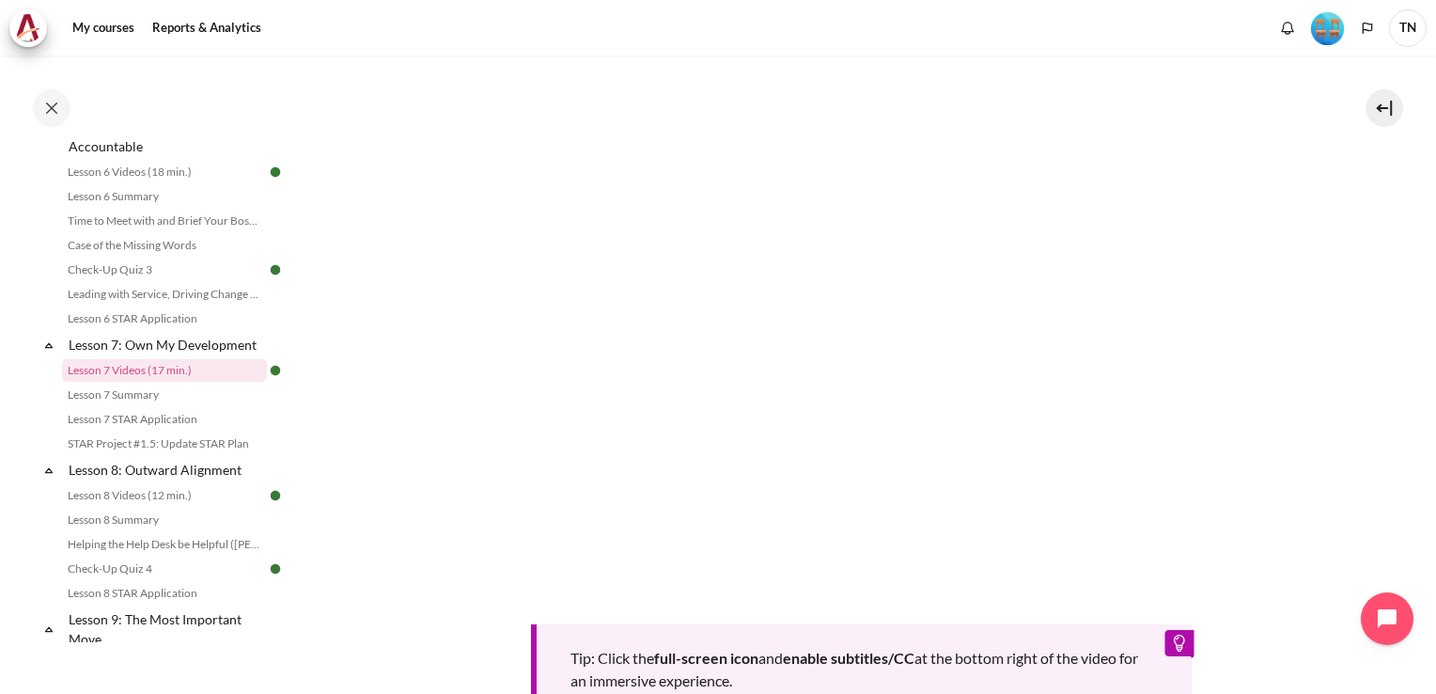
scroll to position [445, 0]
